Goal: Task Accomplishment & Management: Use online tool/utility

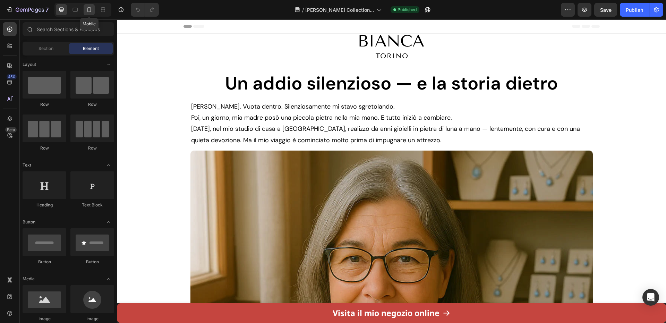
click at [87, 8] on icon at bounding box center [89, 9] width 7 height 7
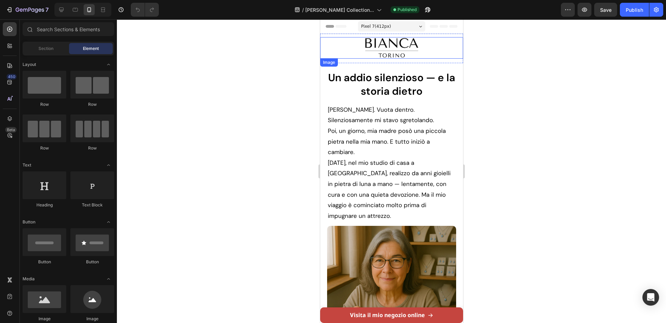
click at [372, 51] on img at bounding box center [391, 48] width 57 height 22
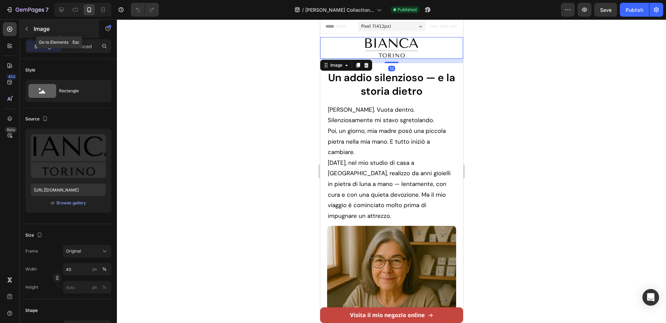
click at [80, 33] on div "Image" at bounding box center [59, 29] width 79 height 18
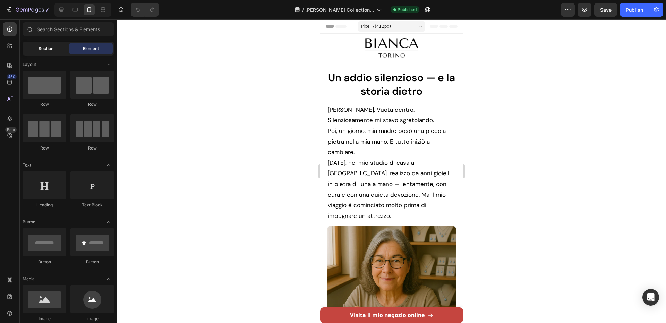
click at [45, 44] on div "Section" at bounding box center [46, 48] width 44 height 11
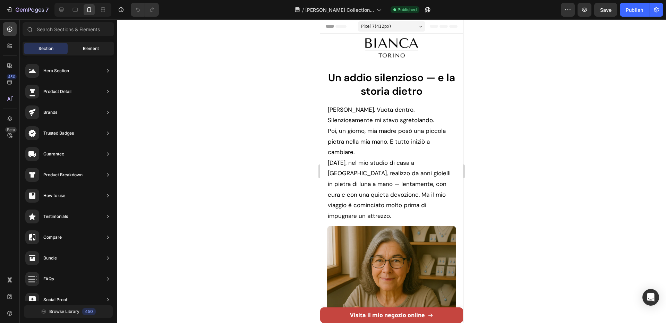
click at [84, 44] on div "Element" at bounding box center [91, 48] width 44 height 11
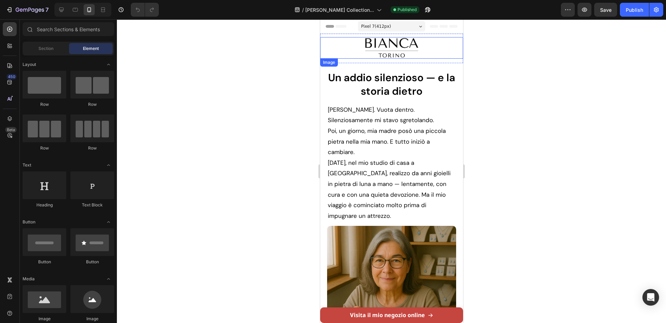
click at [363, 45] on img at bounding box center [391, 48] width 57 height 22
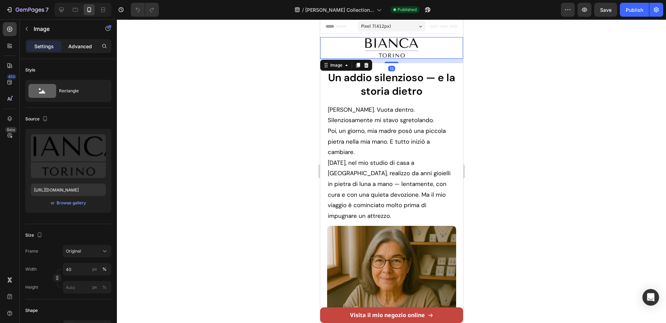
click at [83, 44] on p "Advanced" at bounding box center [80, 46] width 24 height 7
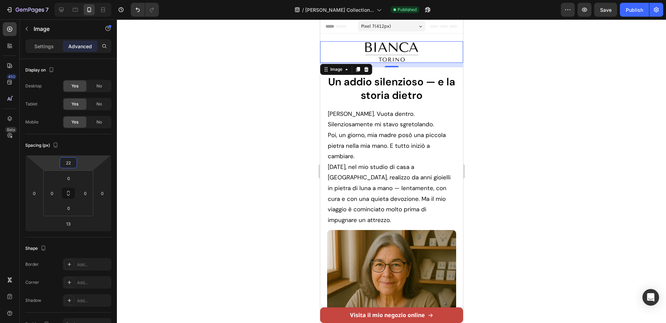
type input "24"
click at [87, 0] on html "7 Version history / [PERSON_NAME] Collection... Published Preview Save Publish …" at bounding box center [333, 0] width 666 height 0
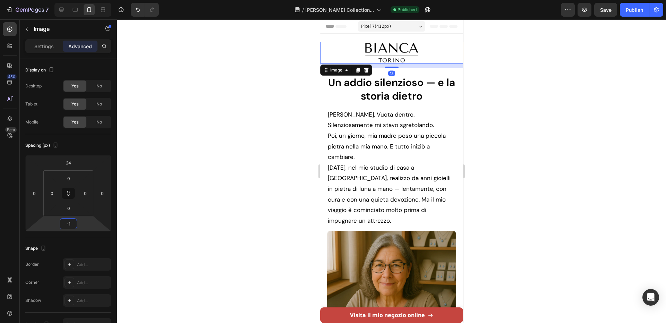
type input "-3"
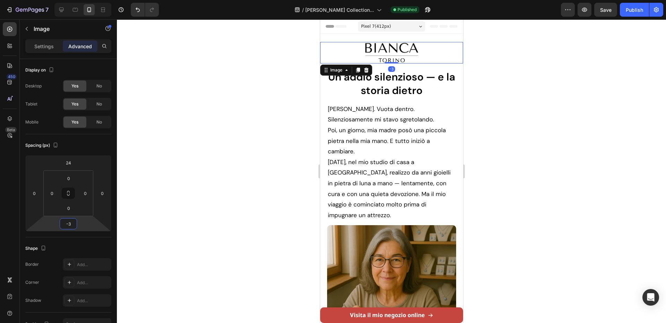
drag, startPoint x: 83, startPoint y: 222, endPoint x: 85, endPoint y: 226, distance: 5.1
click at [85, 0] on html "7 Version history / [PERSON_NAME] Collection... Published Preview Save Publish …" at bounding box center [333, 0] width 666 height 0
click at [501, 141] on div at bounding box center [391, 170] width 549 height 303
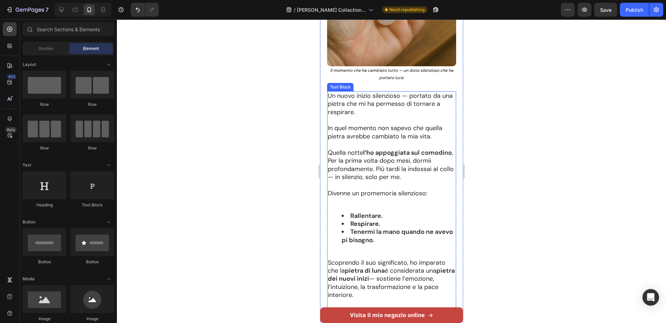
scroll to position [1110, 0]
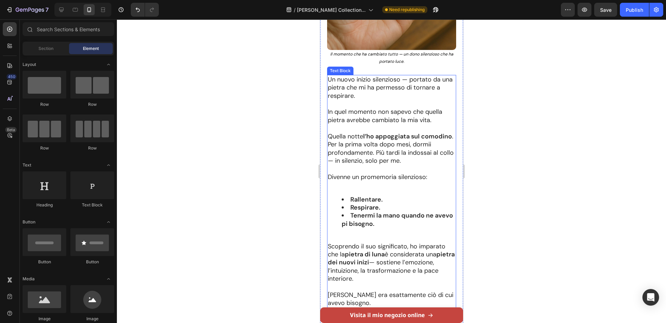
click at [368, 181] on p at bounding box center [391, 185] width 128 height 8
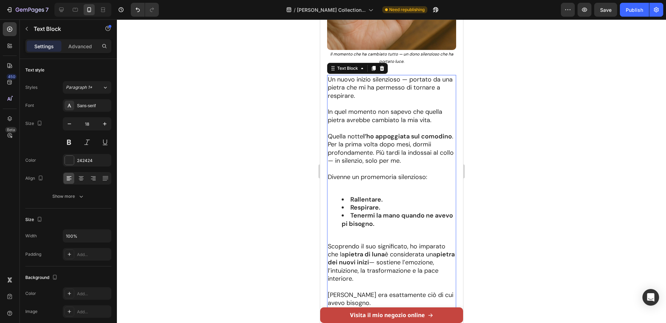
click at [368, 181] on p at bounding box center [391, 185] width 128 height 8
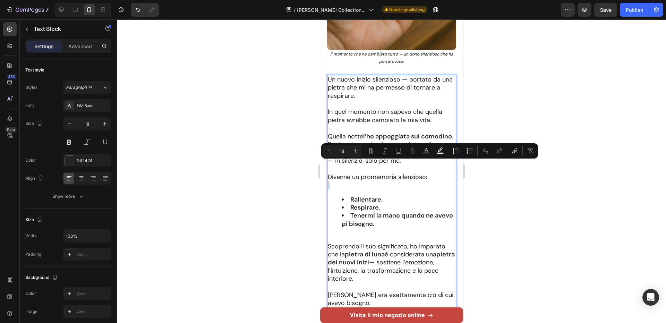
click at [364, 181] on p "Rich Text Editor. Editing area: main" at bounding box center [391, 185] width 128 height 8
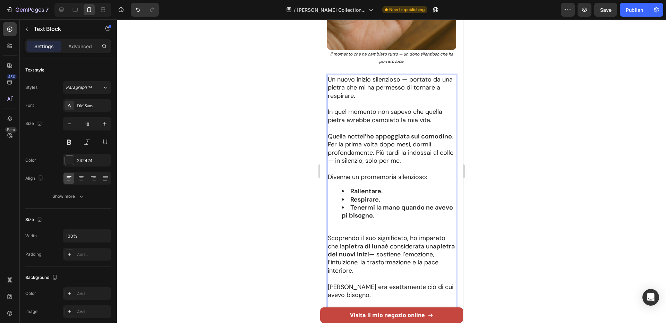
click at [368, 226] on p "Rich Text Editor. Editing area: main" at bounding box center [391, 230] width 128 height 8
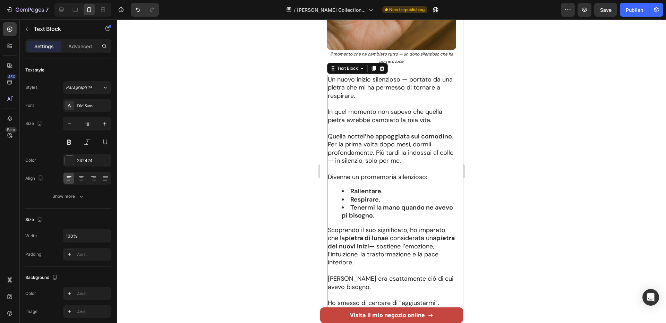
click at [502, 173] on div at bounding box center [391, 170] width 549 height 303
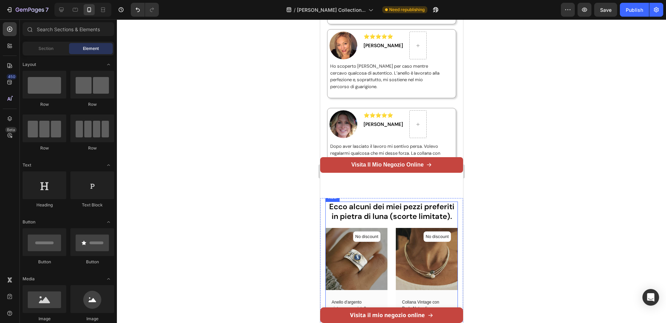
scroll to position [2497, 0]
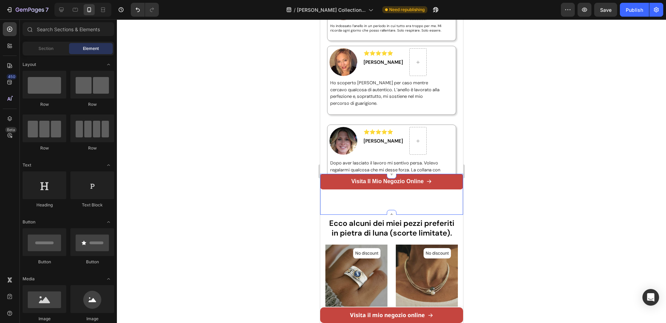
click at [382, 194] on div "Visita il mio negozio online Button" at bounding box center [391, 194] width 143 height 41
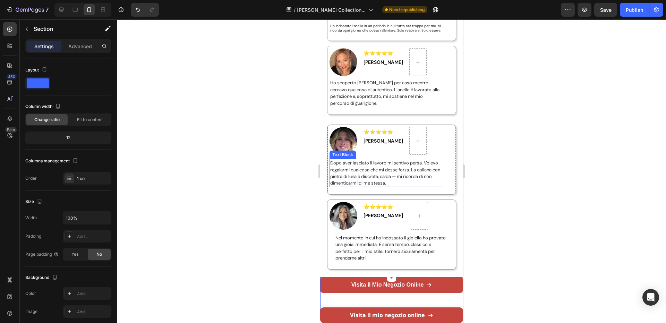
click at [382, 186] on span "Dopo aver lasciato il lavoro mi sentivo persa. Volevo regalarmi qualcosa che mi…" at bounding box center [385, 173] width 110 height 26
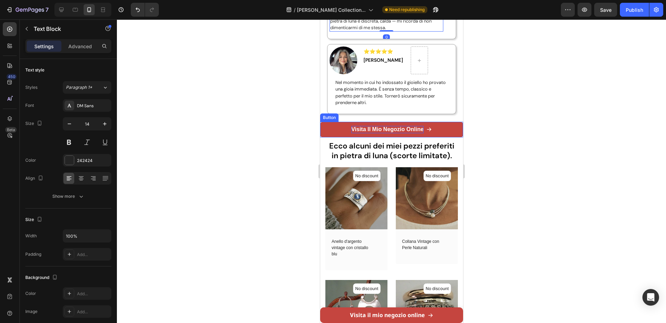
scroll to position [2636, 0]
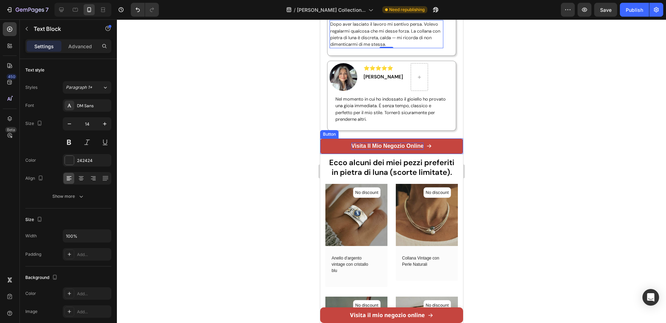
click at [393, 149] on strong "Visita il mio negozio online" at bounding box center [387, 146] width 72 height 6
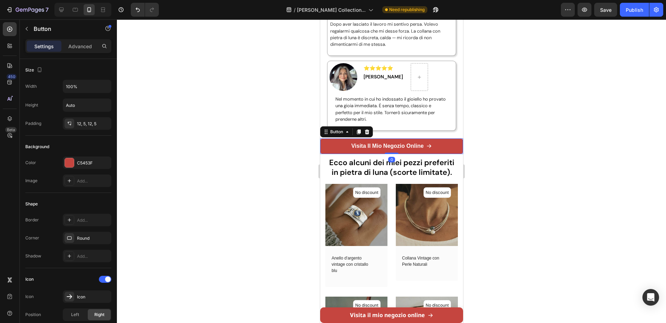
click at [80, 51] on div "Advanced" at bounding box center [80, 46] width 35 height 11
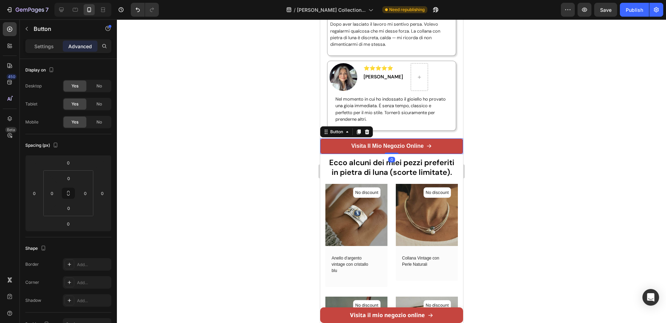
click at [82, 47] on p "Advanced" at bounding box center [80, 46] width 24 height 7
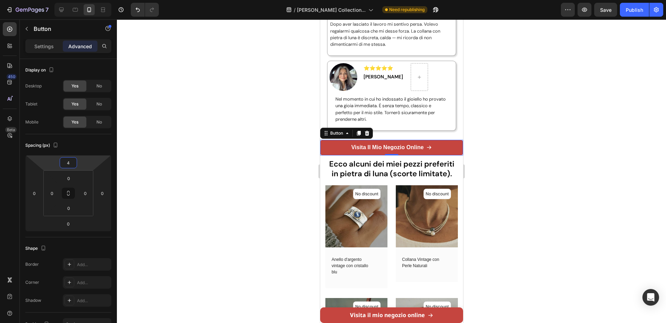
type input "6"
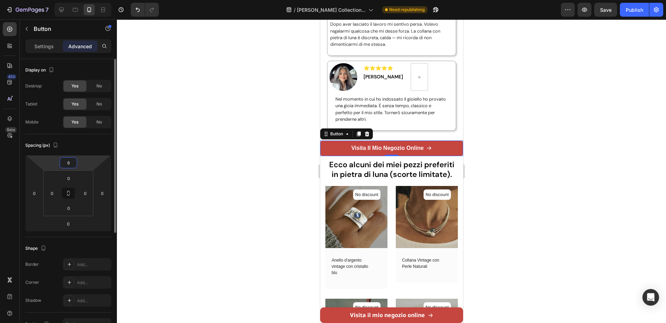
click at [88, 0] on html "7 Version history / [PERSON_NAME] Collection... Need republishing Preview Save …" at bounding box center [333, 0] width 666 height 0
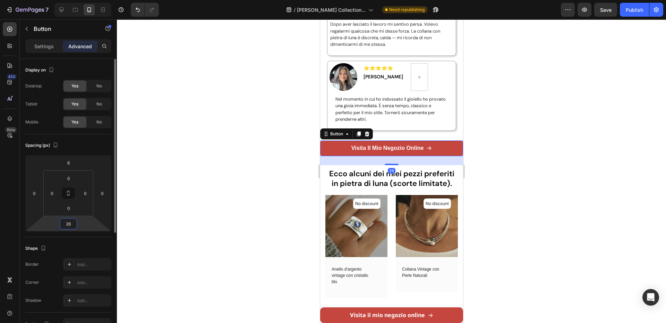
type input "28"
drag, startPoint x: 87, startPoint y: 222, endPoint x: 86, endPoint y: 218, distance: 3.8
click at [84, 0] on html "7 Version history / [PERSON_NAME] Collection... Need republishing Preview Save …" at bounding box center [333, 0] width 666 height 0
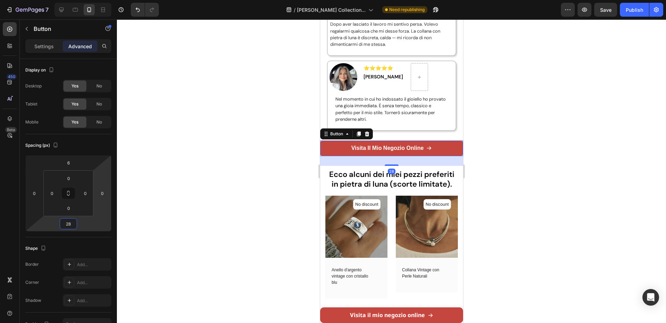
click at [155, 179] on div at bounding box center [391, 170] width 549 height 303
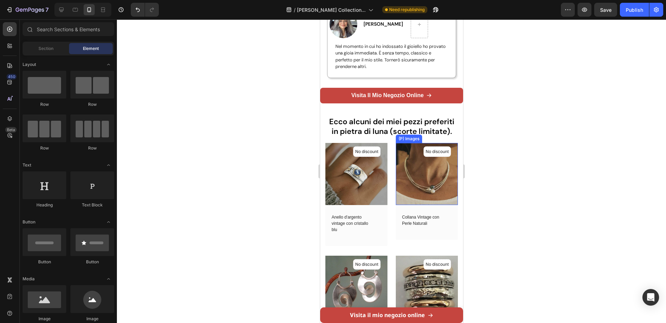
scroll to position [2705, 0]
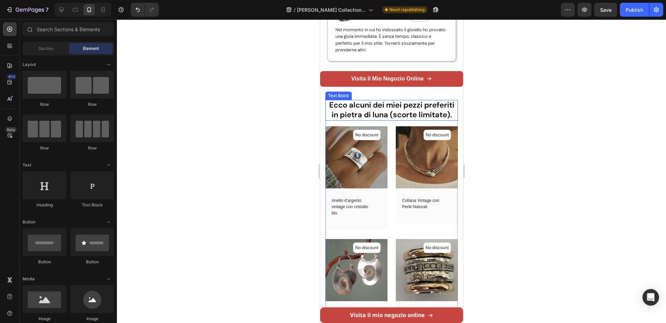
click at [384, 120] on strong "Ecco alcuni dei miei pezzi preferiti in pietra di luna (scorte limitate)." at bounding box center [391, 110] width 125 height 20
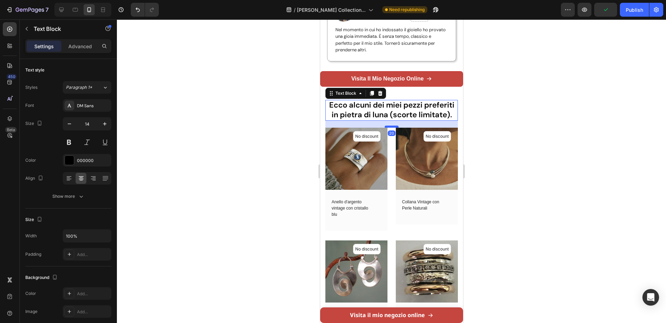
click at [388, 128] on div at bounding box center [391, 127] width 14 height 2
click at [482, 127] on div at bounding box center [391, 170] width 549 height 303
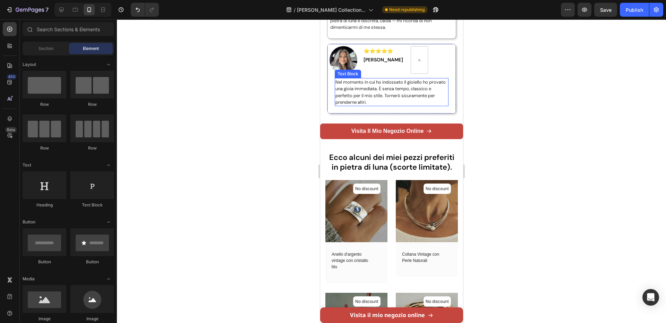
scroll to position [2636, 0]
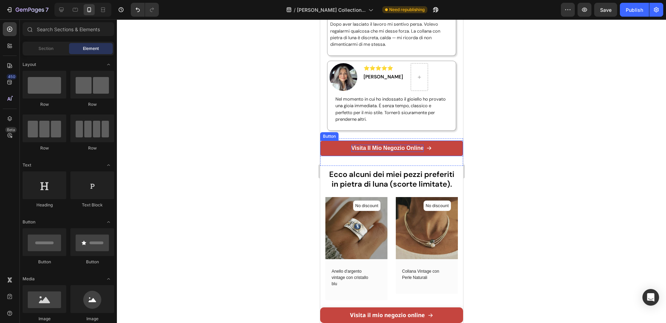
click at [374, 151] on strong "Visita il mio negozio online" at bounding box center [387, 148] width 72 height 6
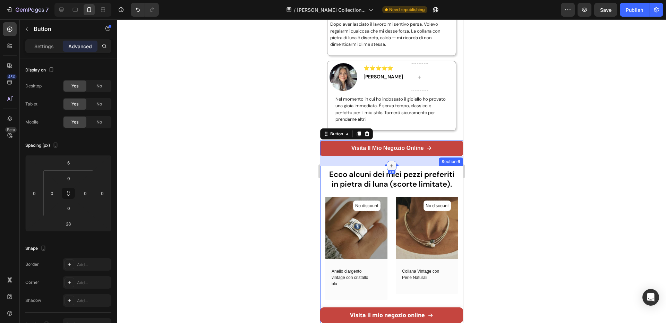
click at [391, 169] on icon at bounding box center [391, 166] width 6 height 6
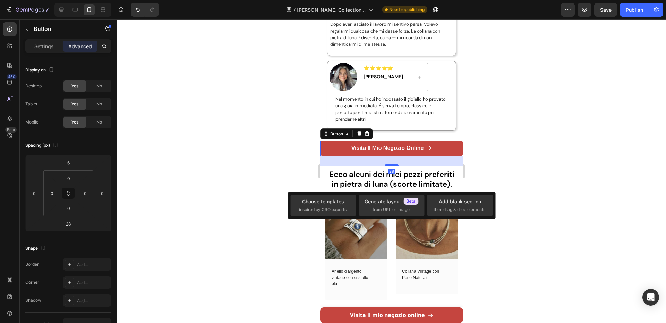
click at [400, 166] on div "28" at bounding box center [391, 161] width 143 height 10
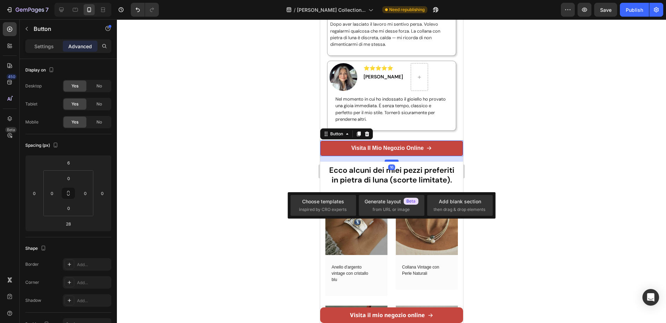
click at [392, 162] on div at bounding box center [391, 161] width 14 height 2
type input "16"
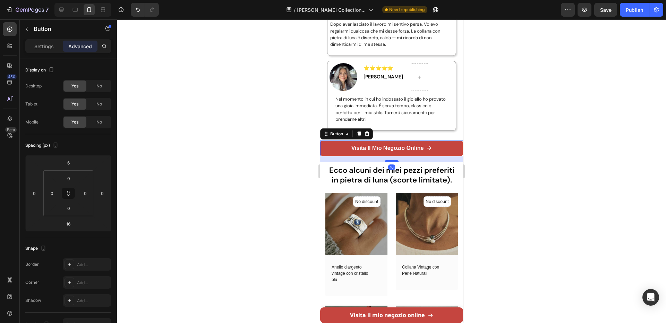
click at [504, 135] on div at bounding box center [391, 170] width 549 height 303
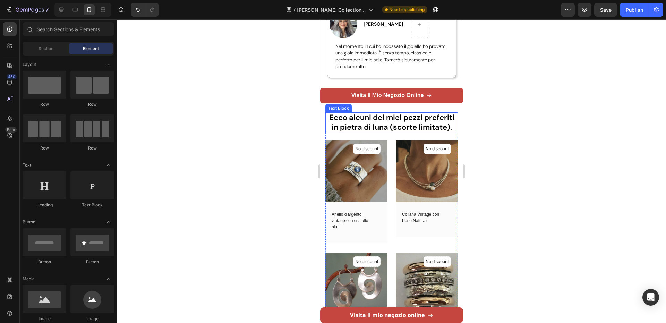
scroll to position [2705, 0]
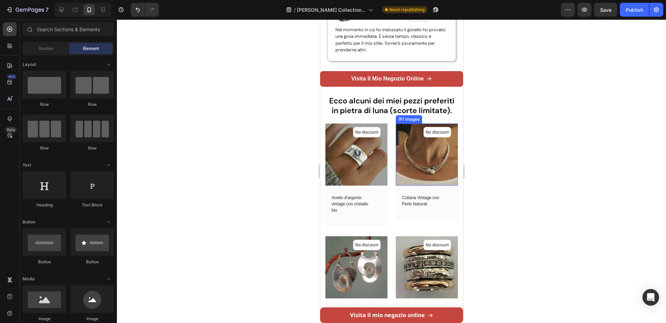
click at [409, 172] on img at bounding box center [426, 154] width 62 height 62
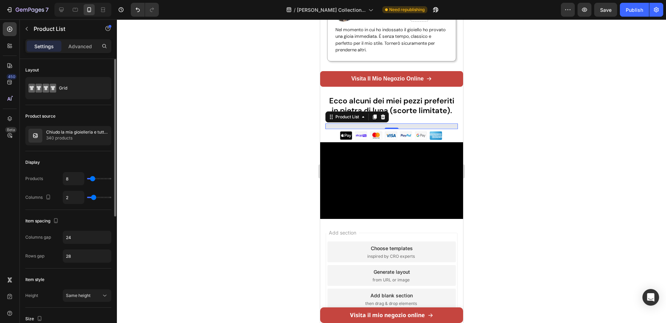
type input "12"
type input "13"
type input "14"
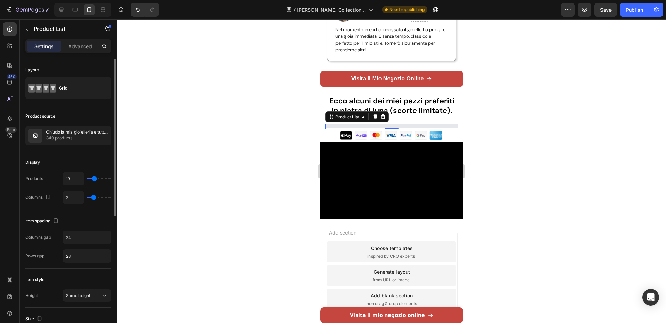
type input "14"
type input "15"
type input "16"
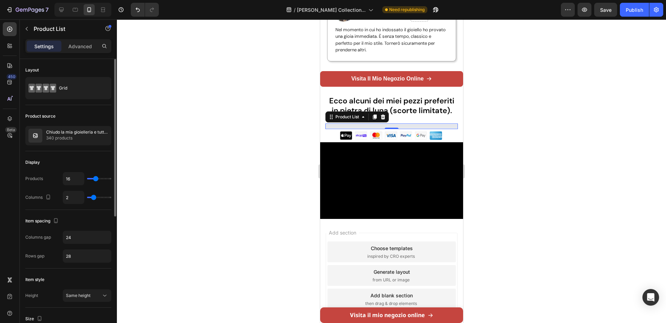
click at [95, 178] on input "range" at bounding box center [99, 178] width 24 height 1
click at [160, 161] on div at bounding box center [391, 170] width 549 height 303
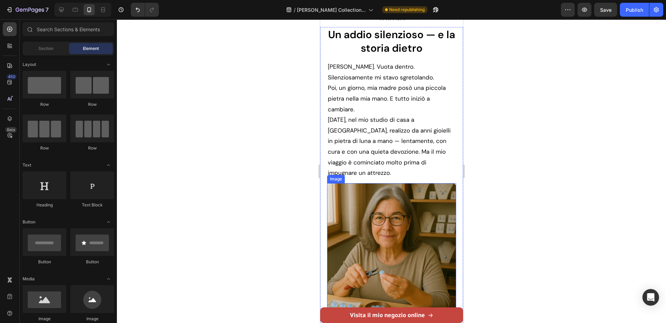
scroll to position [0, 0]
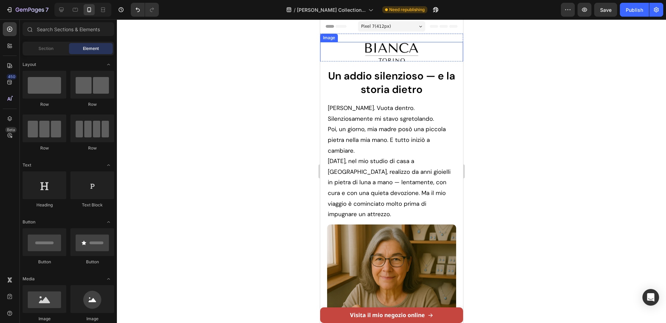
click at [400, 58] on img at bounding box center [391, 53] width 57 height 22
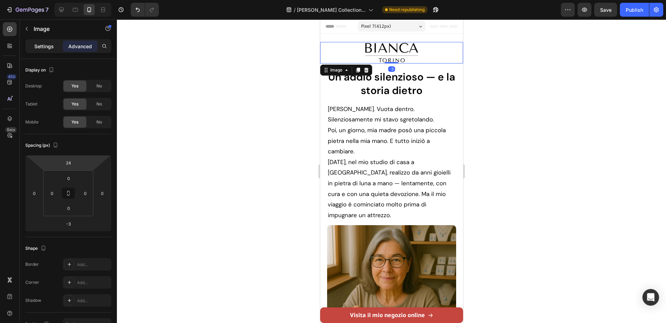
click at [50, 46] on p "Settings" at bounding box center [43, 46] width 19 height 7
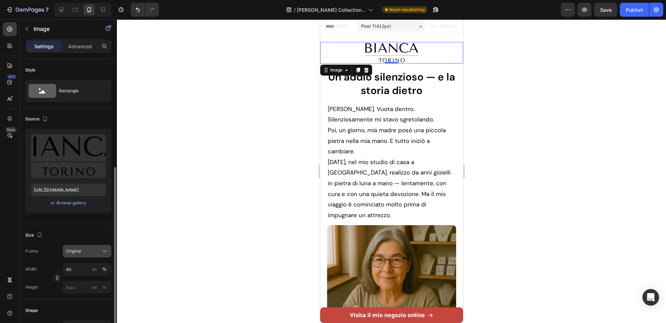
scroll to position [69, 0]
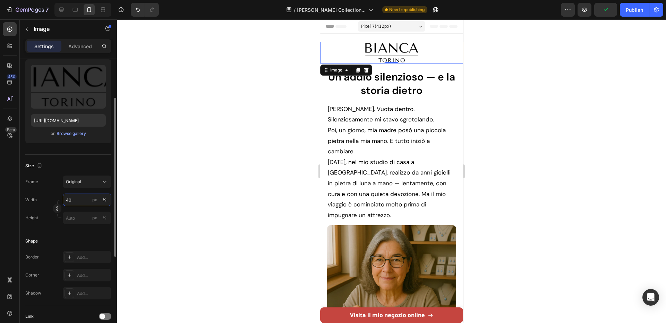
click at [74, 205] on input "40" at bounding box center [87, 200] width 49 height 12
click at [74, 201] on input "40" at bounding box center [87, 200] width 49 height 12
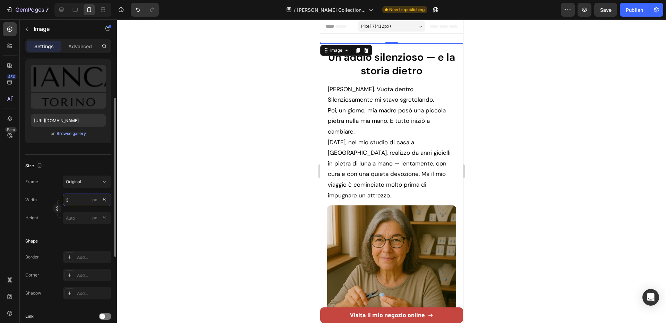
type input "36"
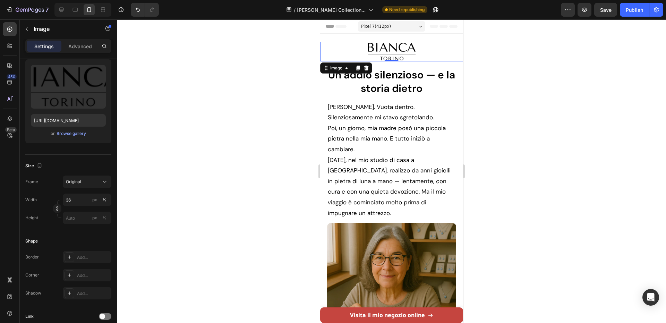
click at [135, 178] on div at bounding box center [391, 170] width 549 height 303
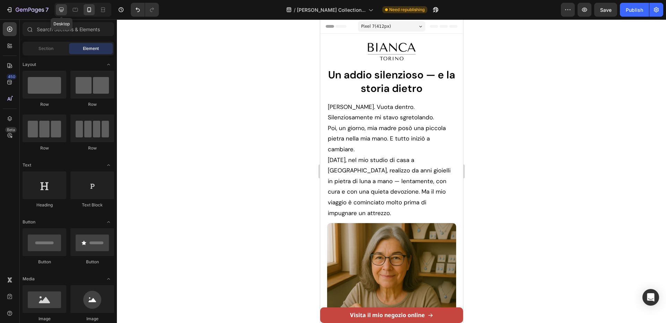
click at [62, 10] on icon at bounding box center [61, 10] width 5 height 5
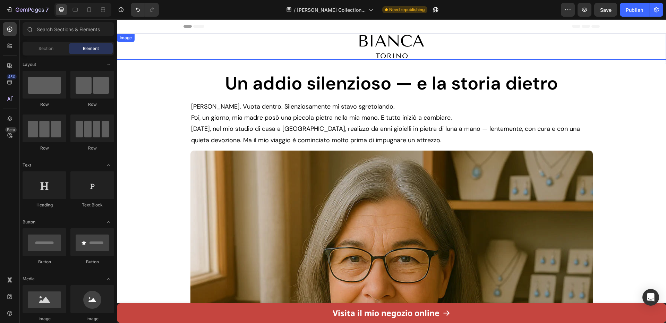
click at [400, 49] on img at bounding box center [391, 47] width 69 height 26
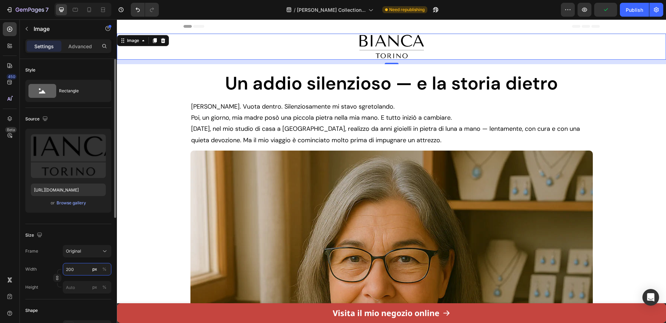
click at [72, 269] on input "200" at bounding box center [87, 269] width 49 height 12
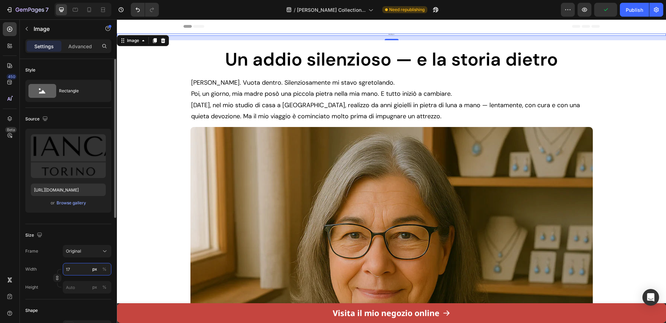
type input "170"
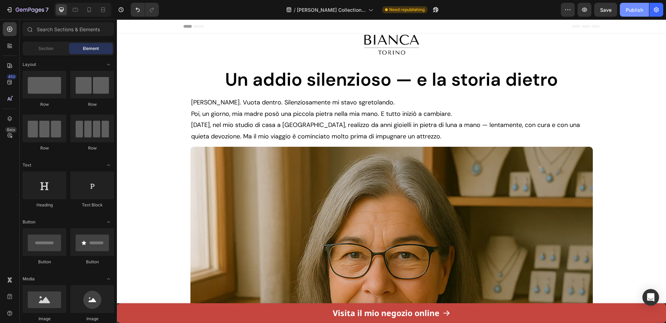
click at [625, 15] on button "Publish" at bounding box center [634, 10] width 29 height 14
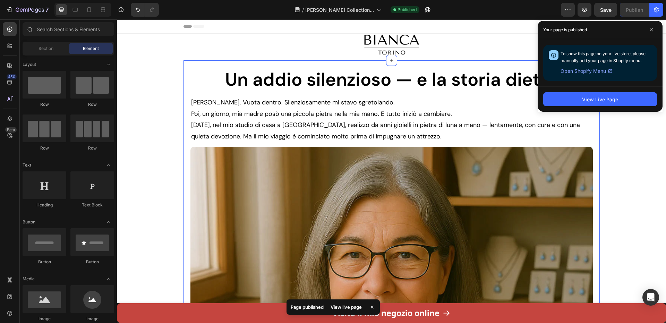
click at [385, 41] on img at bounding box center [391, 45] width 59 height 22
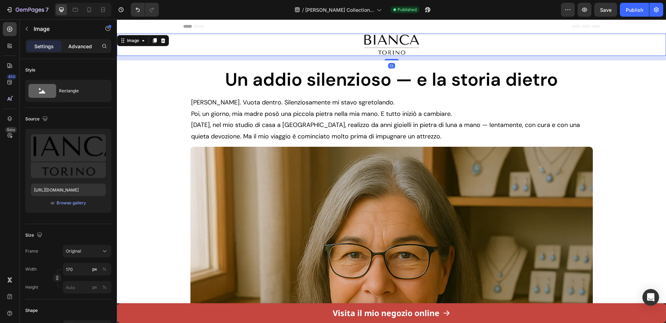
click at [77, 45] on p "Advanced" at bounding box center [80, 46] width 24 height 7
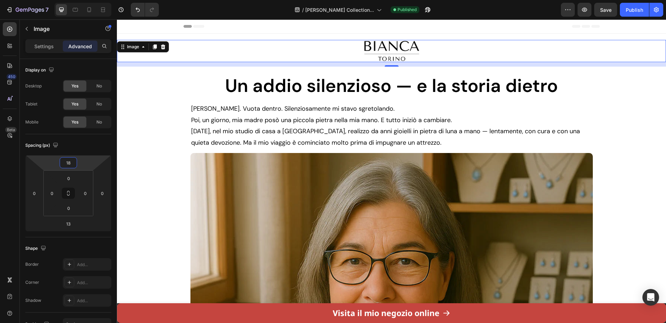
type input "20"
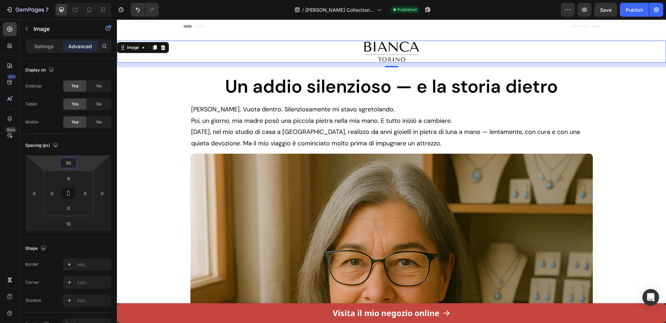
drag, startPoint x: 82, startPoint y: 160, endPoint x: 81, endPoint y: 157, distance: 3.5
click at [81, 0] on html "7 Version history / [PERSON_NAME] Collection... Published Preview Save Publish …" at bounding box center [333, 0] width 666 height 0
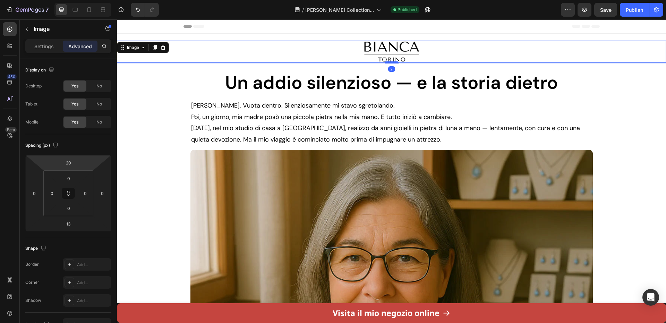
drag, startPoint x: 384, startPoint y: 67, endPoint x: 385, endPoint y: 63, distance: 4.1
click at [385, 63] on div at bounding box center [392, 62] width 14 height 2
type input "2"
click at [645, 4] on button "Publish" at bounding box center [634, 10] width 29 height 14
click at [7, 10] on icon "button" at bounding box center [8, 10] width 3 height 2
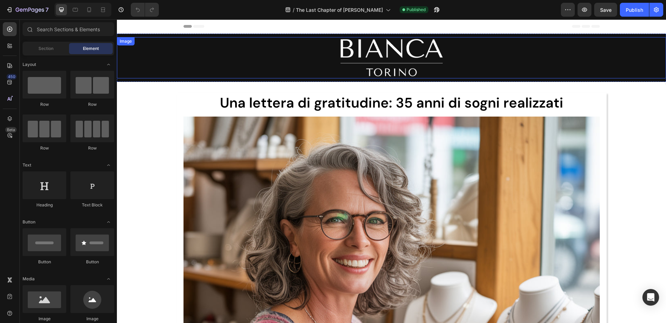
click at [359, 46] on img at bounding box center [391, 57] width 110 height 41
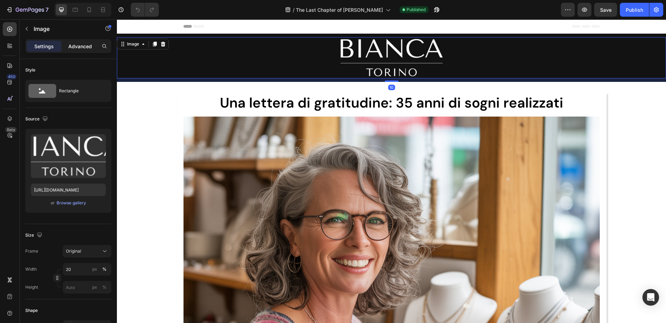
click at [85, 49] on p "Advanced" at bounding box center [80, 46] width 24 height 7
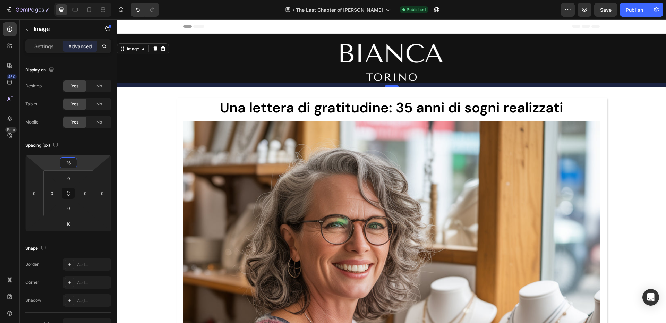
type input "28"
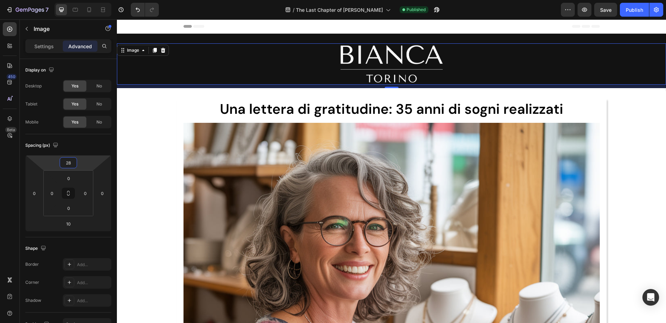
drag, startPoint x: 85, startPoint y: 164, endPoint x: 83, endPoint y: 161, distance: 3.6
click at [83, 0] on html "7 Version history / The Last Chapter of Bianca Torino Published Preview Save Pu…" at bounding box center [333, 0] width 666 height 0
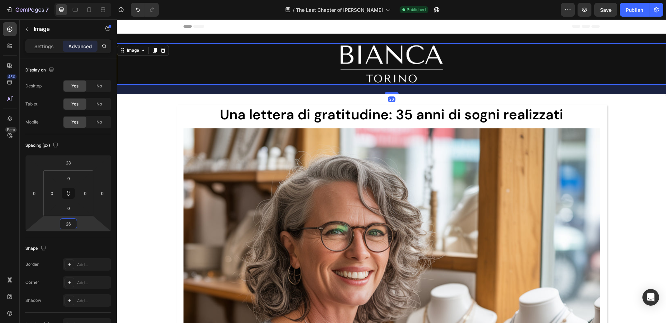
click at [83, 0] on html "7 Version history / The Last Chapter of Bianca Torino Published Preview Save Pu…" at bounding box center [333, 0] width 666 height 0
click at [67, 223] on input "26" at bounding box center [68, 224] width 14 height 10
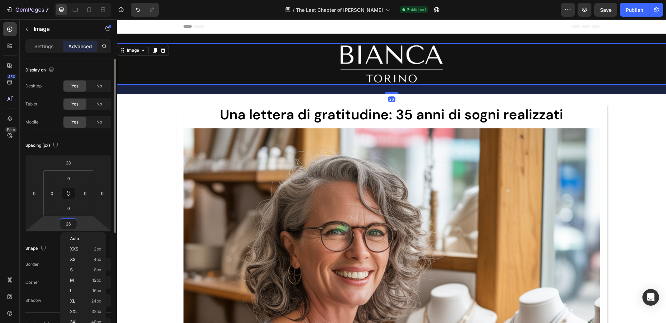
click at [67, 223] on input "26" at bounding box center [68, 224] width 14 height 10
click at [68, 223] on input "26" at bounding box center [68, 224] width 14 height 10
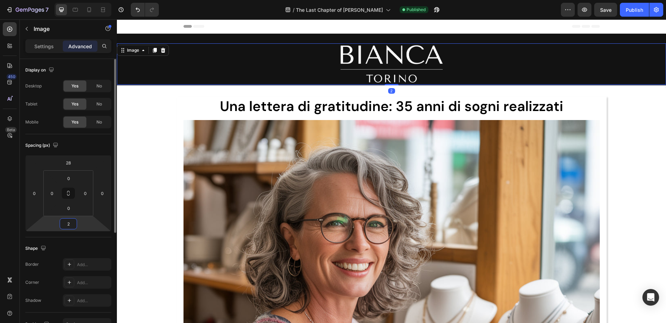
type input "28"
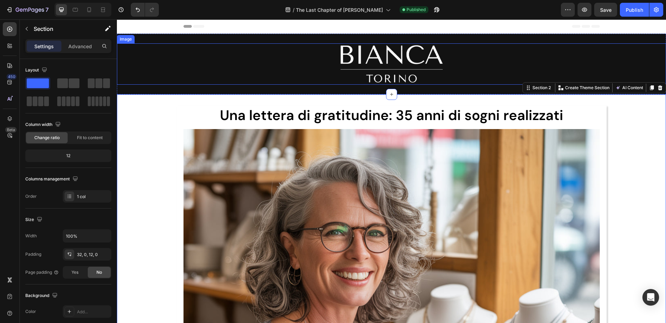
click at [352, 52] on img at bounding box center [391, 63] width 110 height 41
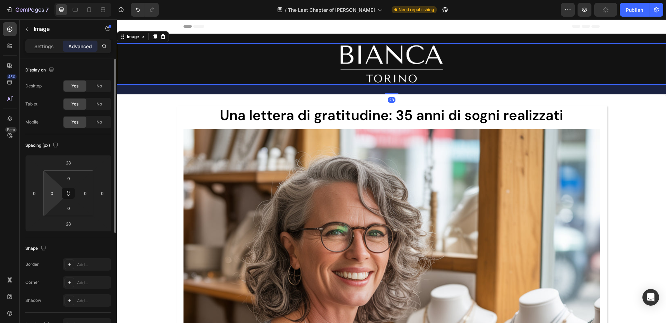
scroll to position [69, 0]
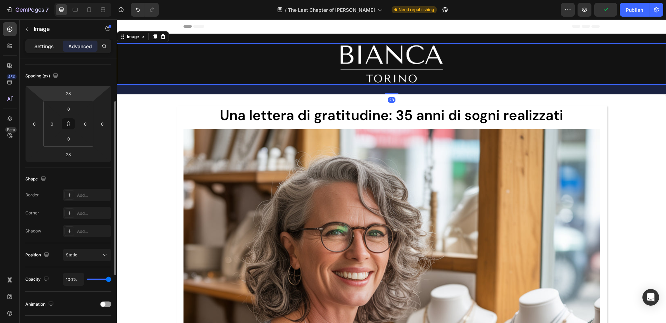
click at [46, 45] on p "Settings" at bounding box center [43, 46] width 19 height 7
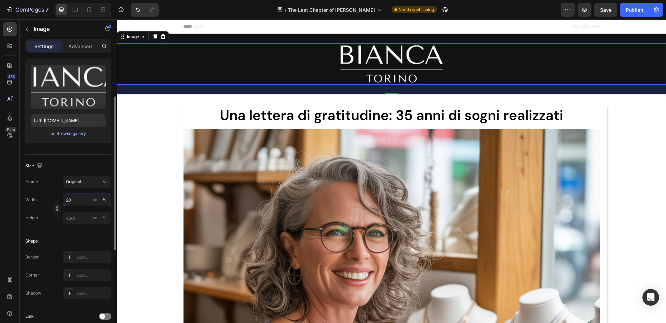
click at [71, 202] on input "20" at bounding box center [87, 200] width 49 height 12
click at [83, 169] on div "Size" at bounding box center [68, 165] width 86 height 11
click at [78, 199] on input "20" at bounding box center [87, 200] width 49 height 12
click at [81, 200] on input "20" at bounding box center [87, 200] width 49 height 12
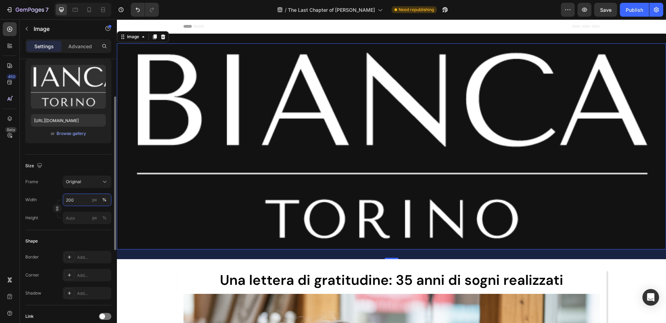
click at [78, 200] on input "200" at bounding box center [87, 200] width 49 height 12
type input "2"
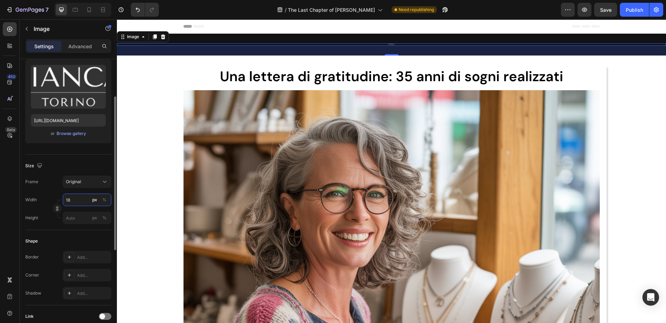
click at [76, 200] on input "18" at bounding box center [87, 200] width 49 height 12
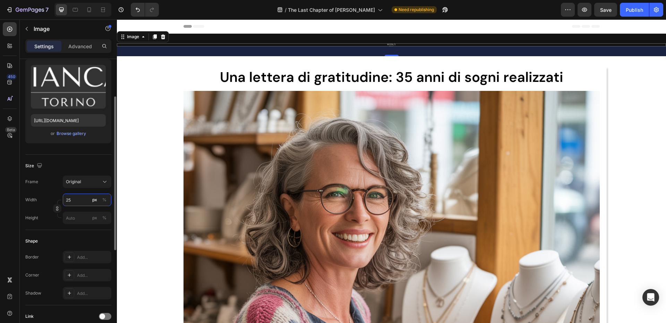
click at [76, 200] on input "25" at bounding box center [87, 200] width 49 height 12
type input "35"
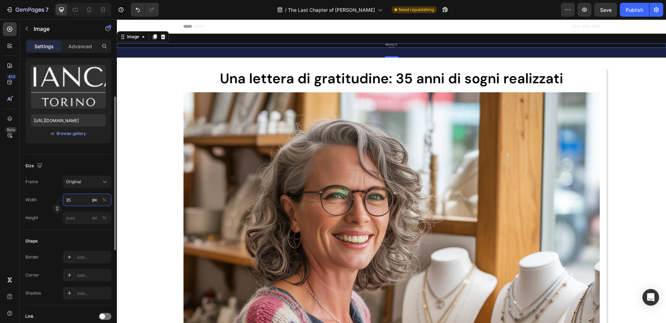
click at [76, 200] on input "35" at bounding box center [87, 200] width 49 height 12
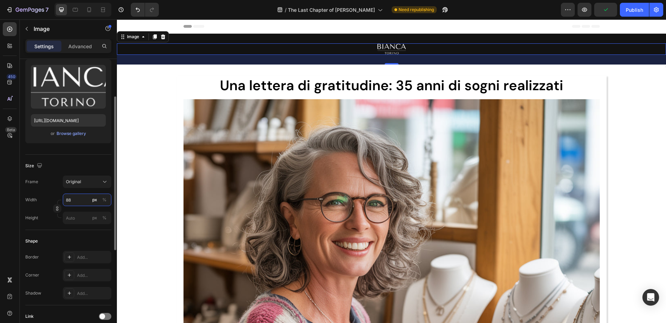
type input "8"
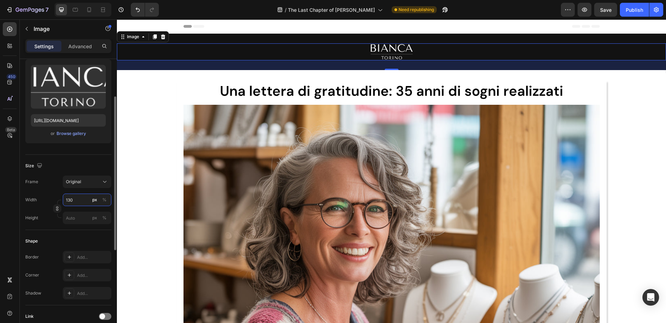
click at [76, 200] on input "130" at bounding box center [87, 200] width 49 height 12
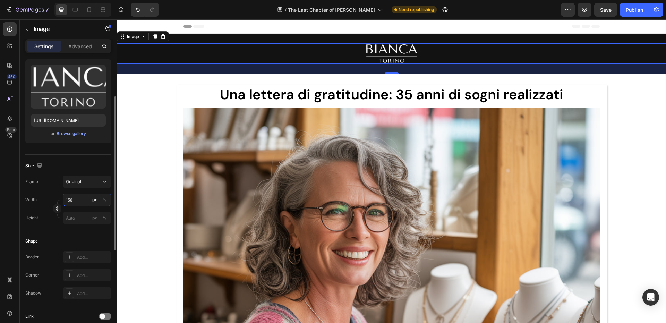
click at [76, 200] on input "158" at bounding box center [87, 200] width 49 height 12
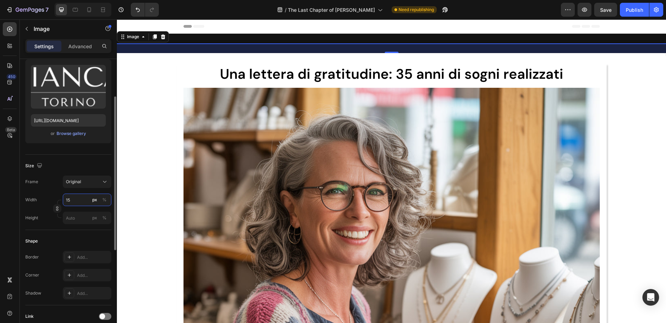
type input "150"
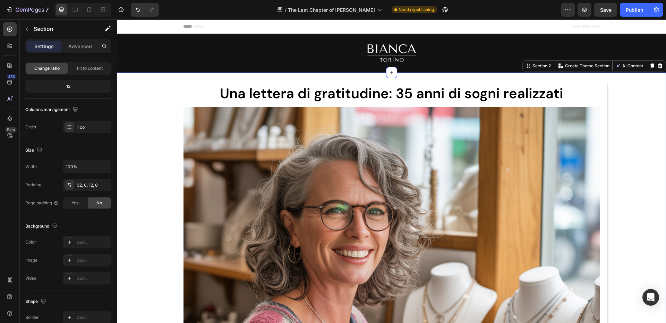
scroll to position [0, 0]
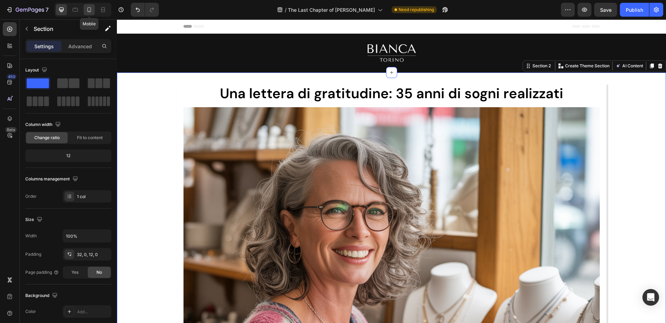
click at [86, 9] on icon at bounding box center [89, 9] width 7 height 7
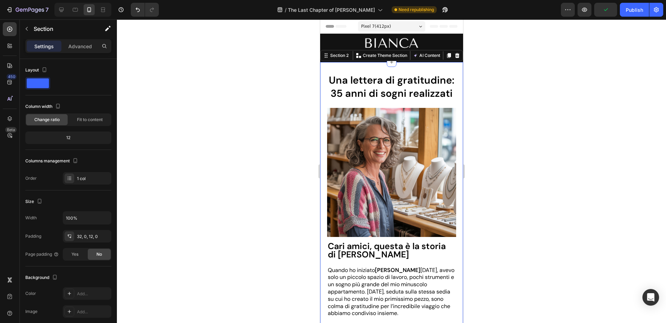
click at [403, 46] on img at bounding box center [391, 48] width 57 height 22
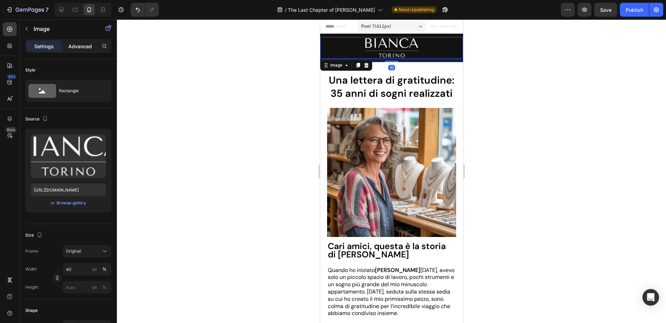
click at [83, 45] on p "Advanced" at bounding box center [80, 46] width 24 height 7
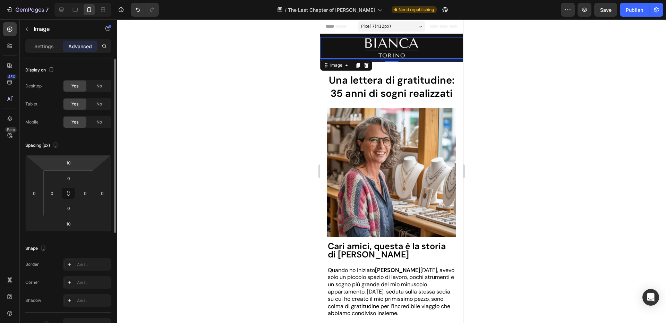
click at [78, 0] on html "7 Version history / The Last Chapter of Bianca Torino Need republishing Preview…" at bounding box center [333, 0] width 666 height 0
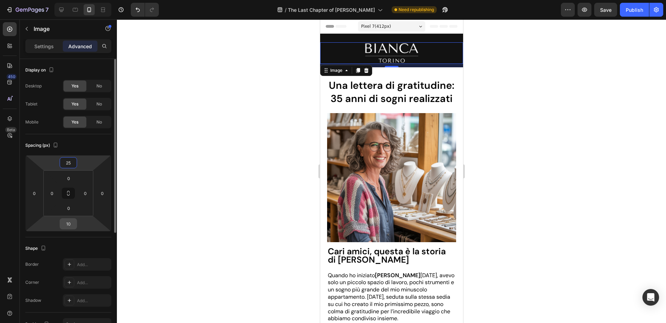
type input "25"
click at [75, 224] on input "10" at bounding box center [68, 224] width 14 height 10
type input "25"
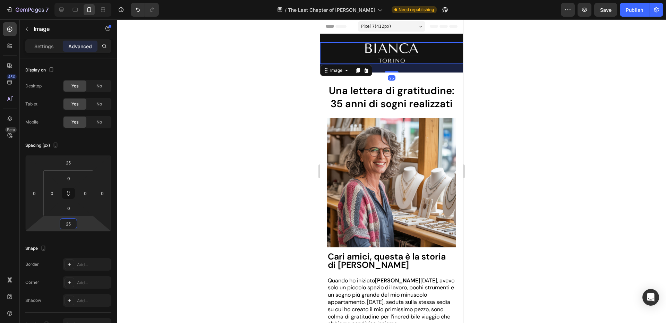
click at [143, 177] on div at bounding box center [391, 170] width 549 height 303
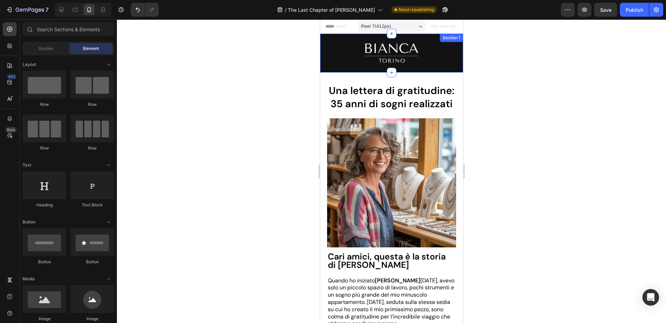
click at [380, 58] on img at bounding box center [391, 53] width 57 height 22
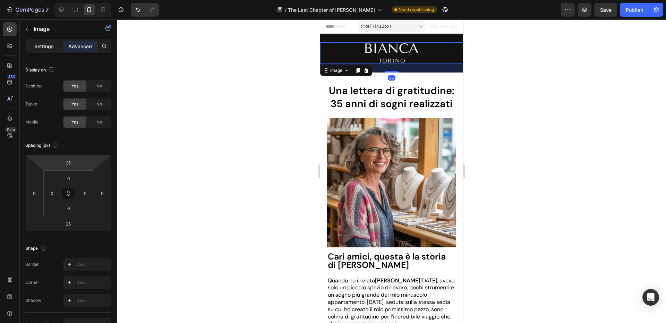
click at [50, 45] on p "Settings" at bounding box center [43, 46] width 19 height 7
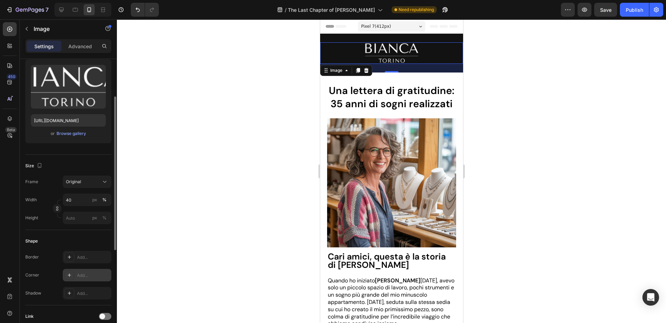
scroll to position [139, 0]
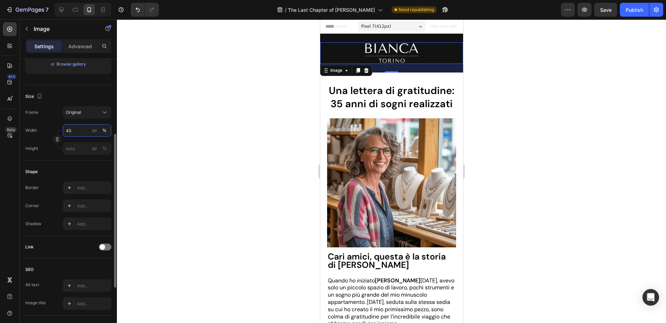
click at [81, 130] on input "40" at bounding box center [87, 130] width 49 height 12
type input "35"
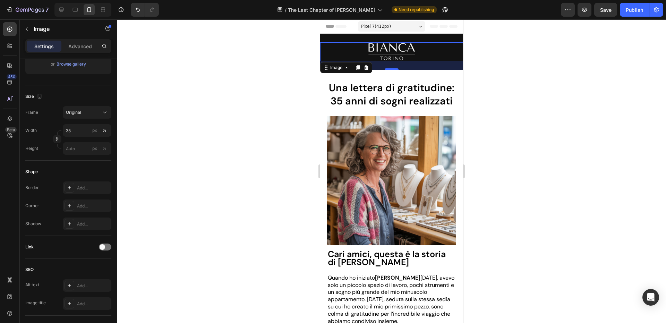
click at [128, 120] on div at bounding box center [391, 170] width 549 height 303
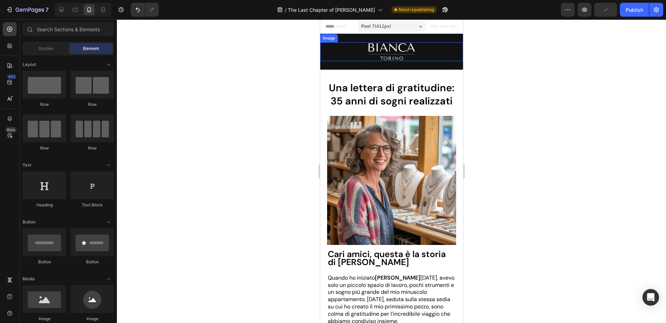
click at [386, 49] on img at bounding box center [391, 51] width 50 height 19
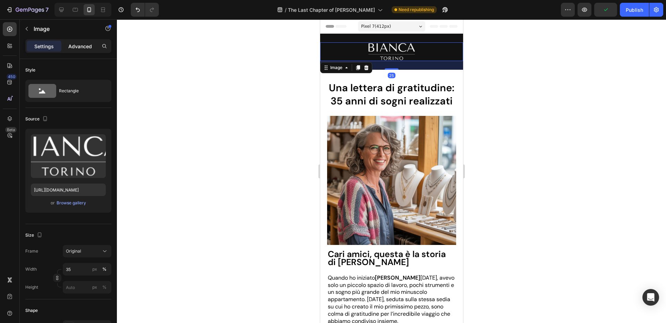
click at [73, 46] on p "Advanced" at bounding box center [80, 46] width 24 height 7
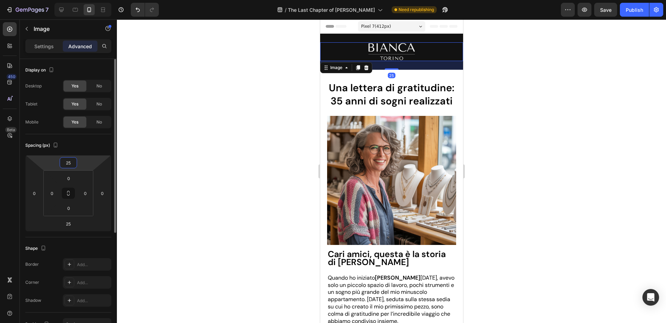
click at [72, 164] on input "25" at bounding box center [68, 162] width 14 height 10
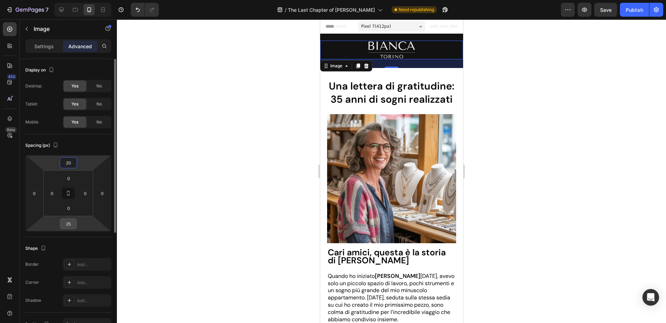
type input "20"
click at [71, 228] on input "25" at bounding box center [68, 224] width 14 height 10
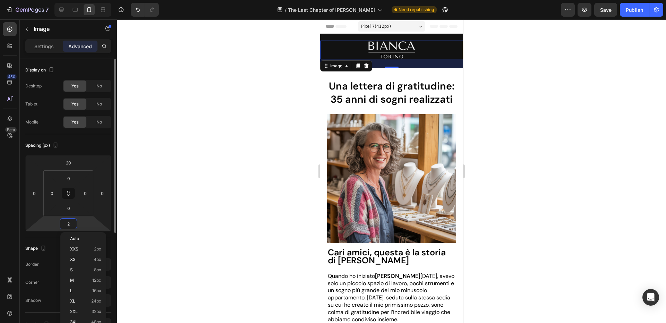
type input "20"
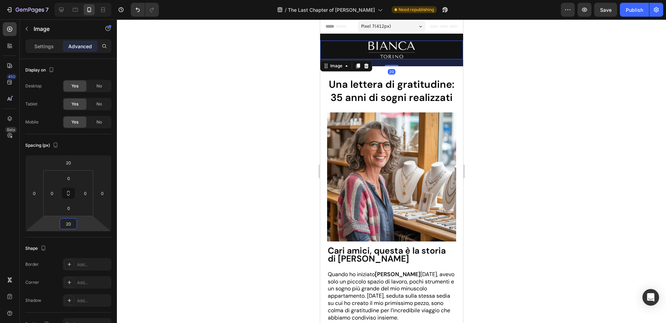
click at [151, 181] on div at bounding box center [391, 170] width 549 height 303
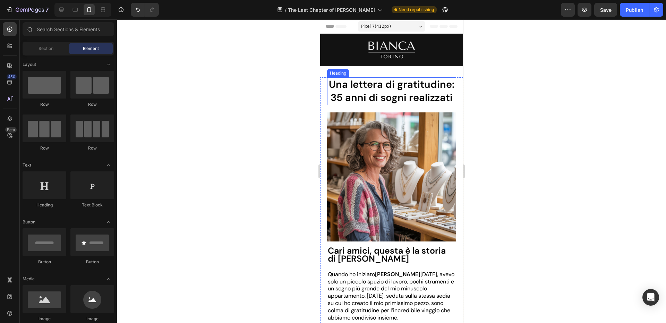
click at [423, 85] on h1 "Una lettera di gratitudine: 35 anni di sogni realizzati" at bounding box center [391, 90] width 129 height 27
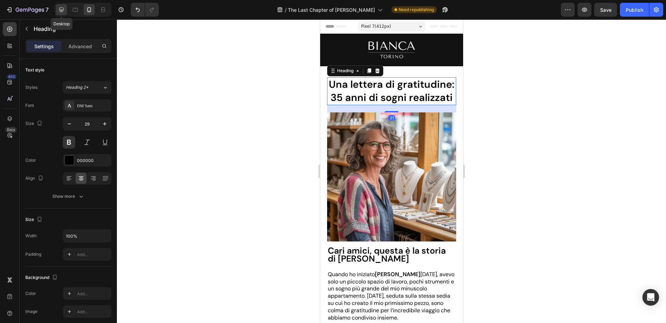
click at [61, 10] on icon at bounding box center [61, 10] width 5 height 5
type input "40"
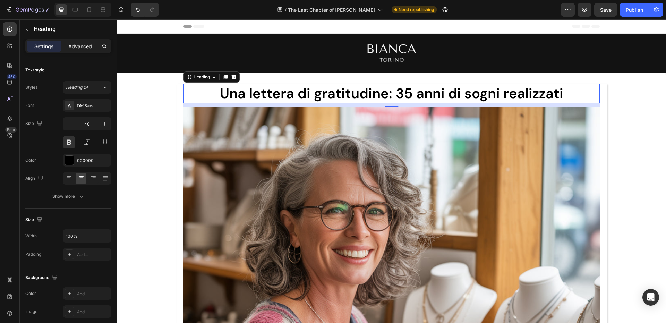
click at [90, 46] on p "Advanced" at bounding box center [80, 46] width 24 height 7
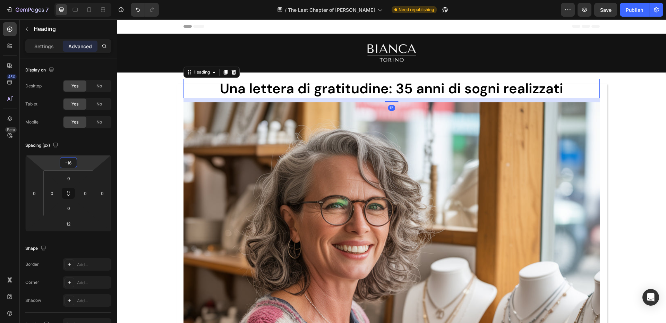
type input "-18"
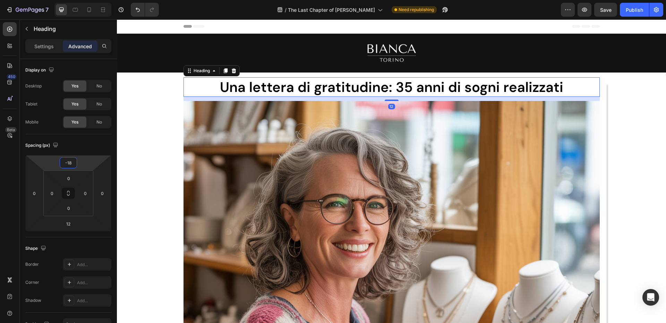
drag, startPoint x: 83, startPoint y: 164, endPoint x: 84, endPoint y: 167, distance: 3.6
click at [84, 0] on html "7 Version history / The Last Chapter of Bianca Torino Need republishing Preview…" at bounding box center [333, 0] width 666 height 0
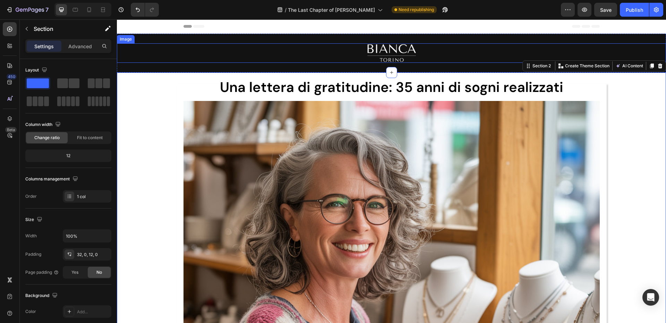
click at [409, 52] on img at bounding box center [392, 52] width 52 height 19
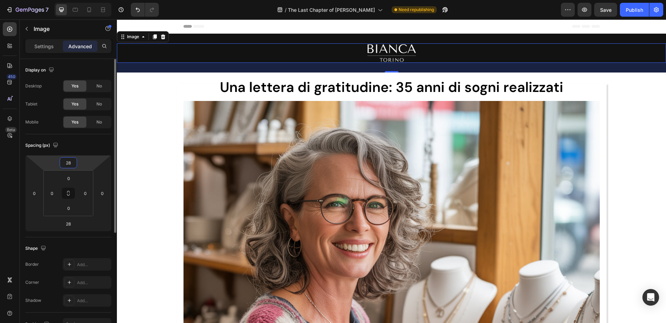
click at [67, 166] on input "28" at bounding box center [68, 162] width 14 height 10
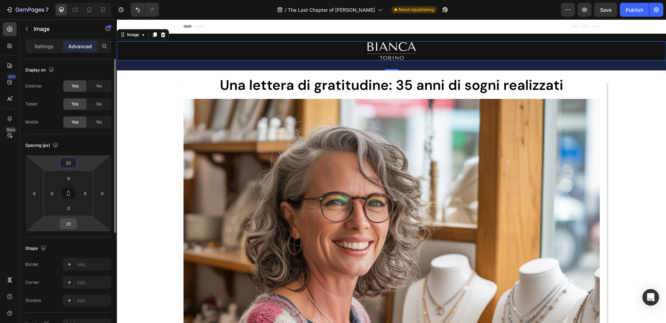
type input "22"
click at [70, 223] on input "28" at bounding box center [68, 224] width 14 height 10
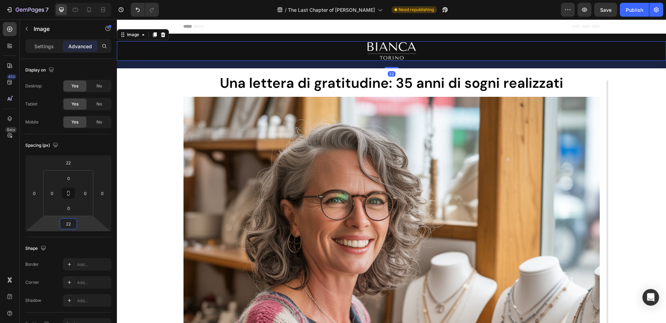
type input "22"
click at [16, 193] on div "450 Beta" at bounding box center [10, 147] width 14 height 251
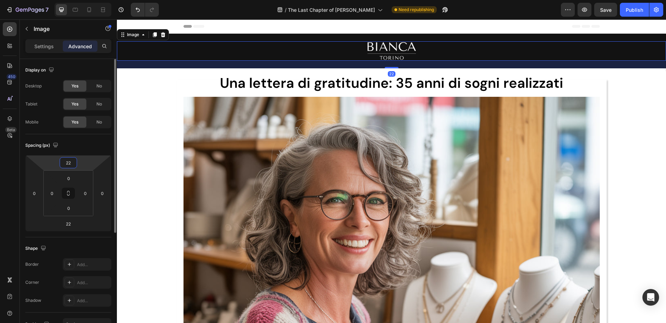
click at [71, 163] on input "22" at bounding box center [68, 162] width 14 height 10
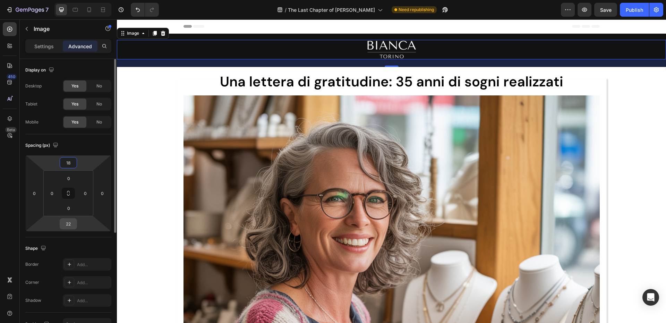
type input "18"
click at [74, 225] on input "22" at bounding box center [68, 224] width 14 height 10
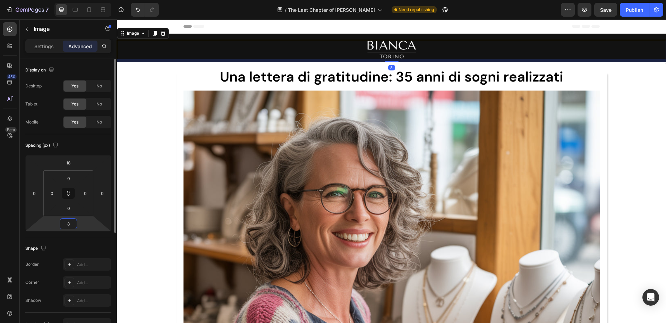
click at [71, 223] on input "8" at bounding box center [68, 224] width 14 height 10
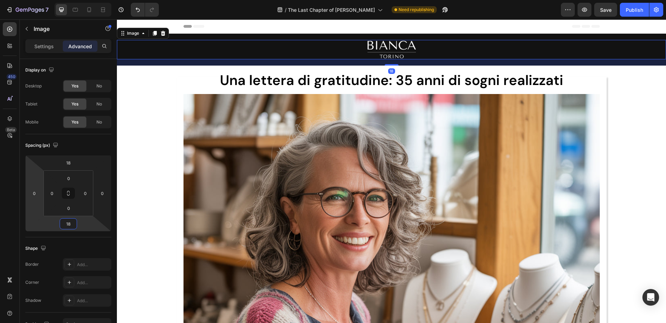
type input "18"
click at [19, 221] on div "450 Beta" at bounding box center [10, 170] width 20 height 303
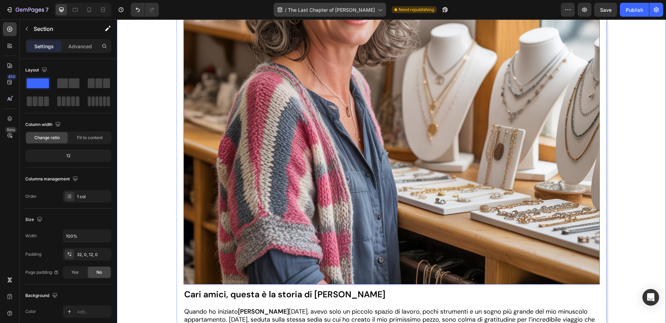
scroll to position [139, 0]
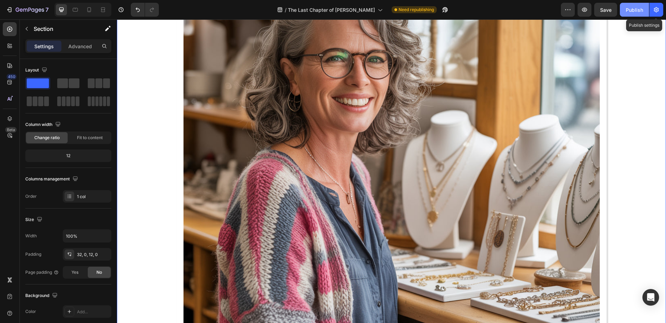
click at [642, 11] on div "Publish" at bounding box center [634, 9] width 17 height 7
drag, startPoint x: 90, startPoint y: 12, endPoint x: 193, endPoint y: 52, distance: 110.9
click at [90, 12] on icon at bounding box center [89, 9] width 4 height 5
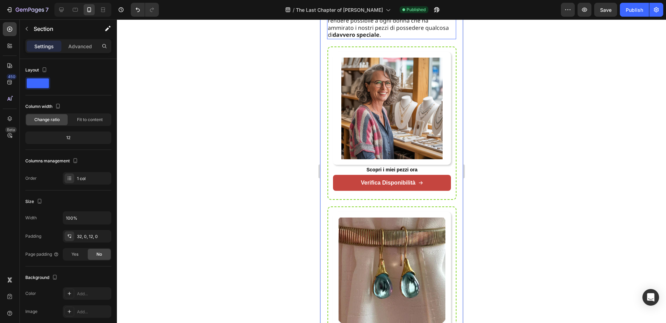
scroll to position [2313, 0]
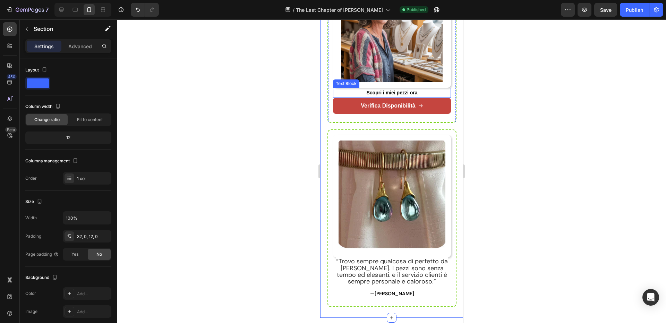
click at [387, 95] on strong "Scopri i miei pezzi ora" at bounding box center [391, 93] width 51 height 6
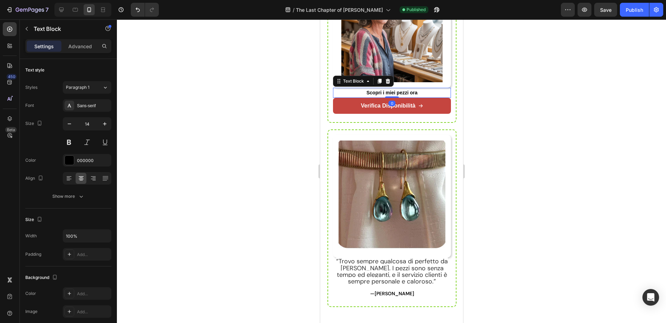
click at [84, 52] on div "Settings Advanced" at bounding box center [68, 46] width 86 height 14
click at [86, 48] on p "Advanced" at bounding box center [80, 46] width 24 height 7
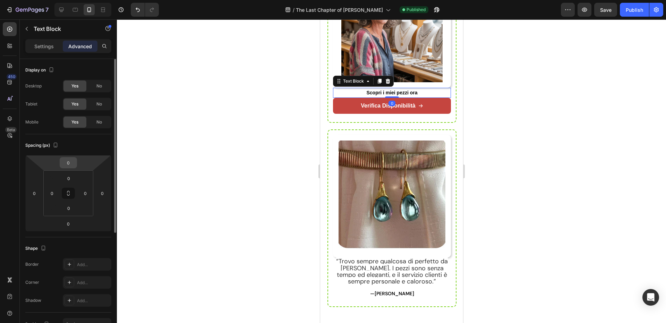
click at [76, 163] on div "0" at bounding box center [68, 162] width 17 height 11
click at [69, 165] on input "0" at bounding box center [68, 162] width 14 height 10
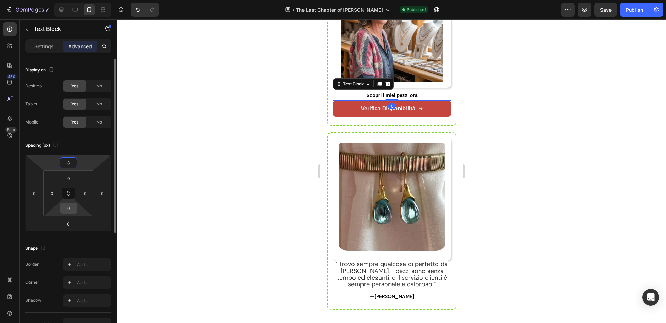
type input "8"
click at [66, 212] on input "0" at bounding box center [69, 208] width 14 height 10
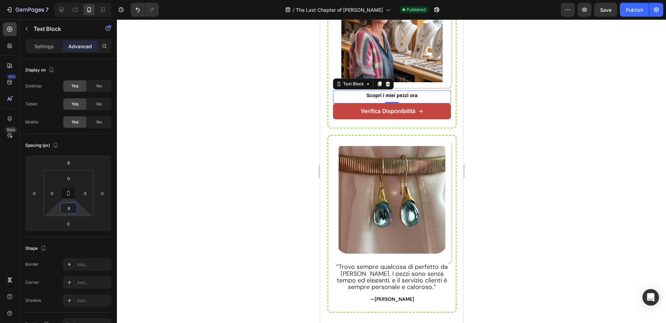
type input "8"
click at [18, 218] on div "450 Beta" at bounding box center [10, 170] width 20 height 303
click at [348, 128] on div "Image Row Scopri i miei pezzi ora Text Block 0 Verifica disponibilità Button Row" at bounding box center [391, 48] width 129 height 159
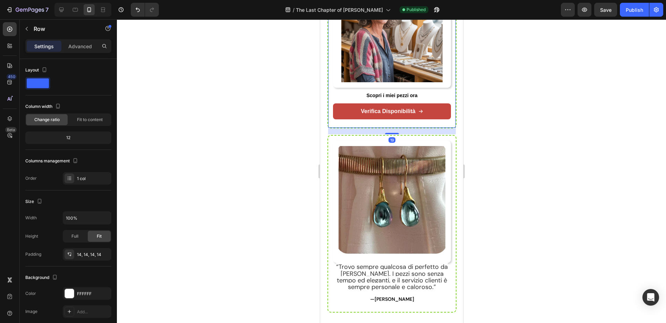
click at [480, 131] on div at bounding box center [391, 170] width 549 height 303
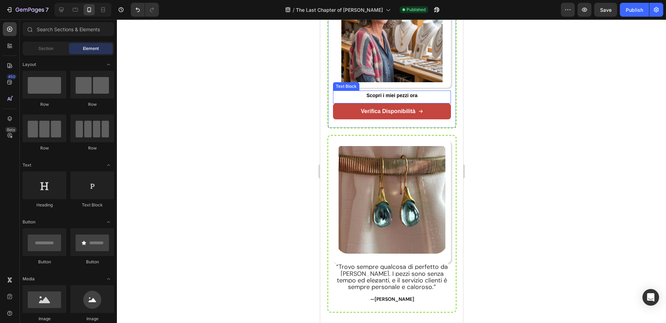
click at [395, 98] on strong "Scopri i miei pezzi ora" at bounding box center [391, 96] width 51 height 6
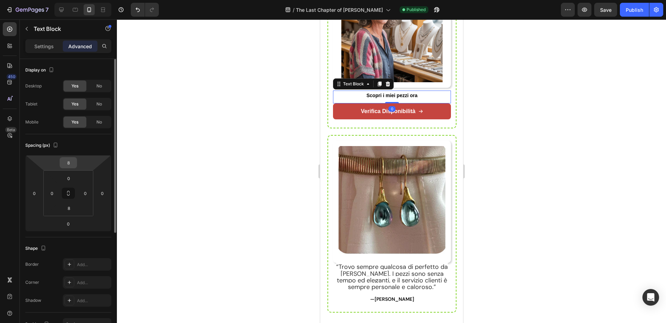
click at [72, 165] on input "8" at bounding box center [68, 162] width 14 height 10
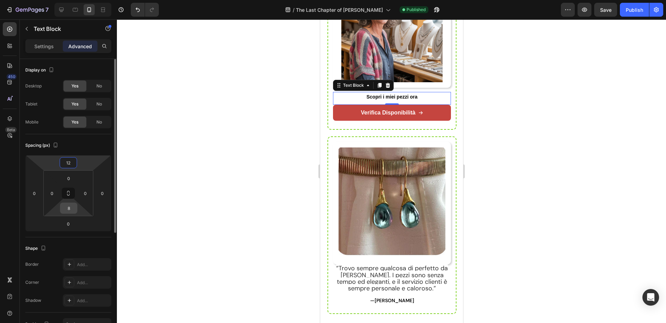
type input "12"
click at [69, 211] on input "8" at bounding box center [69, 208] width 14 height 10
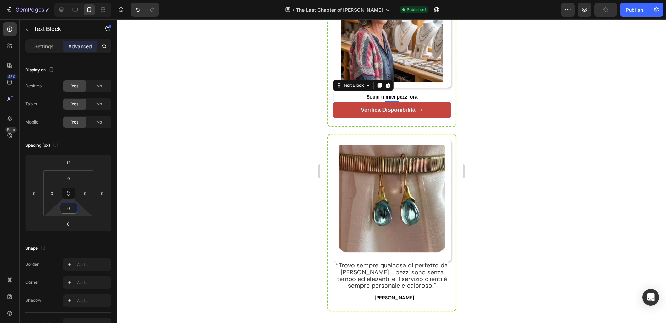
type input "0"
click at [64, 223] on input "0" at bounding box center [68, 224] width 14 height 10
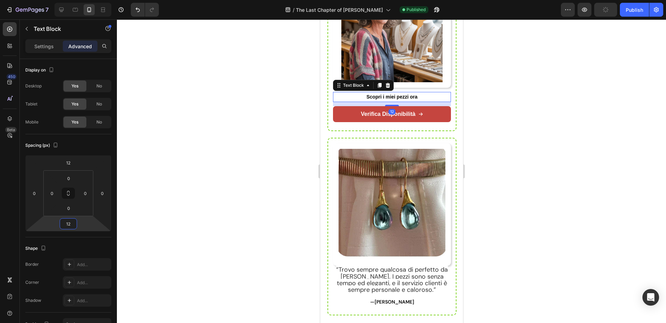
type input "12"
click at [0, 223] on div "450 Beta" at bounding box center [10, 170] width 20 height 303
click at [513, 181] on div at bounding box center [391, 170] width 549 height 303
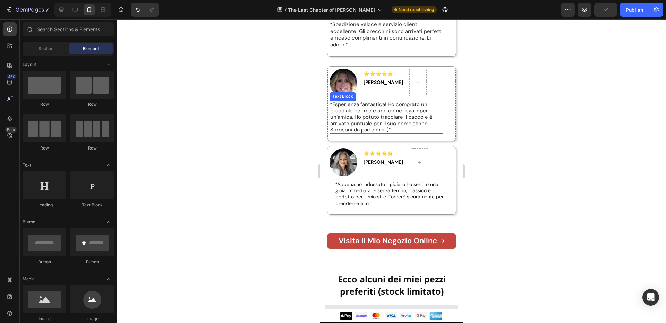
scroll to position [2798, 0]
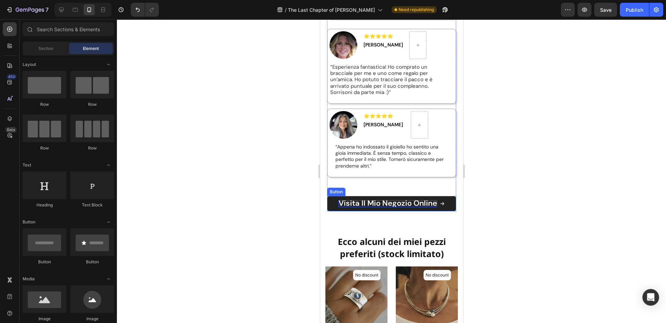
click at [389, 208] on strong "Visita il mio negozio online" at bounding box center [387, 203] width 98 height 10
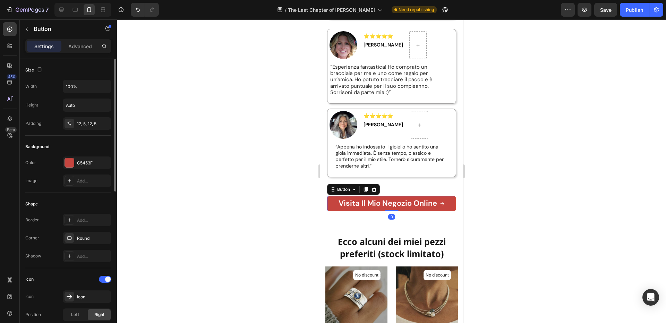
drag, startPoint x: 80, startPoint y: 48, endPoint x: 88, endPoint y: 66, distance: 20.2
click at [80, 48] on p "Advanced" at bounding box center [80, 46] width 24 height 7
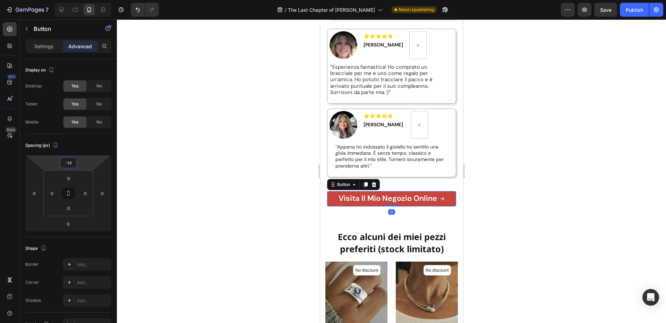
type input "-18"
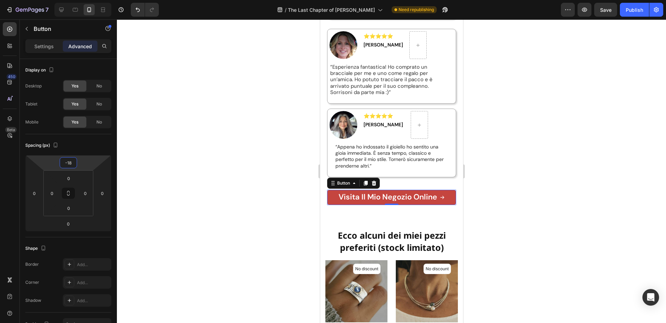
click at [79, 0] on html "7 Version history / The Last Chapter of Bianca Torino Need republishing Preview…" at bounding box center [333, 0] width 666 height 0
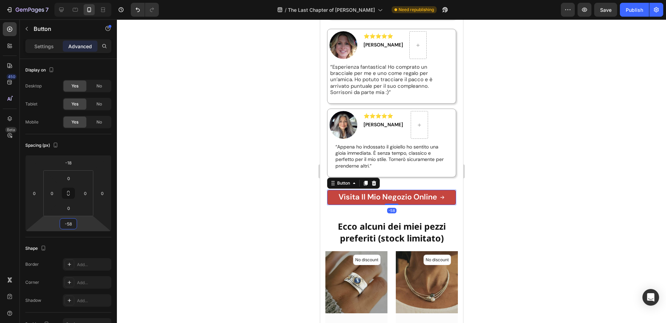
type input "-60"
drag, startPoint x: 78, startPoint y: 220, endPoint x: 81, endPoint y: 231, distance: 10.9
click at [81, 0] on html "7 Version history / The Last Chapter of Bianca Torino Need republishing Preview…" at bounding box center [333, 0] width 666 height 0
click at [392, 240] on strong "Ecco alcuni dei miei pezzi preferiti (stock limitato)" at bounding box center [391, 232] width 108 height 24
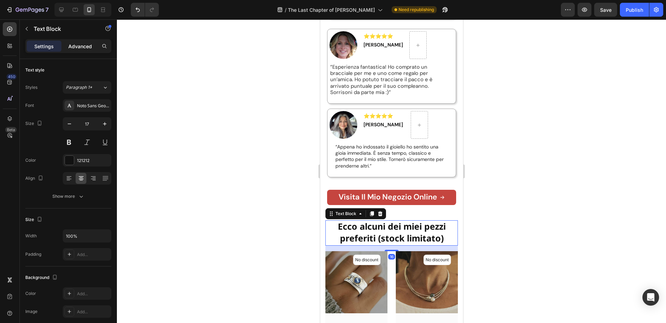
click at [81, 48] on p "Advanced" at bounding box center [80, 46] width 24 height 7
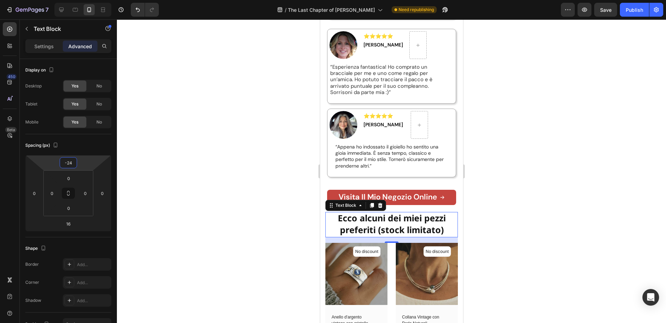
type input "-22"
click at [83, 0] on html "7 Version history / The Last Chapter of Bianca Torino Need republishing Preview…" at bounding box center [333, 0] width 666 height 0
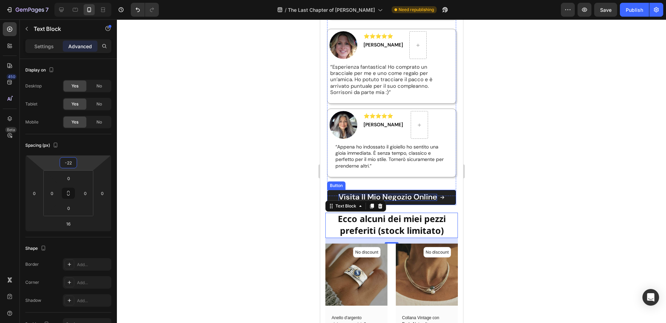
click at [370, 202] on strong "Visita il mio negozio online" at bounding box center [387, 197] width 98 height 10
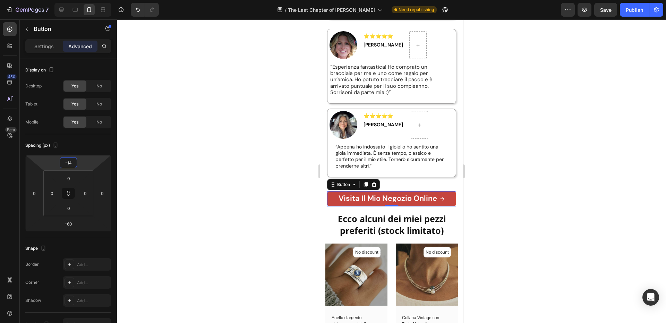
type input "-18"
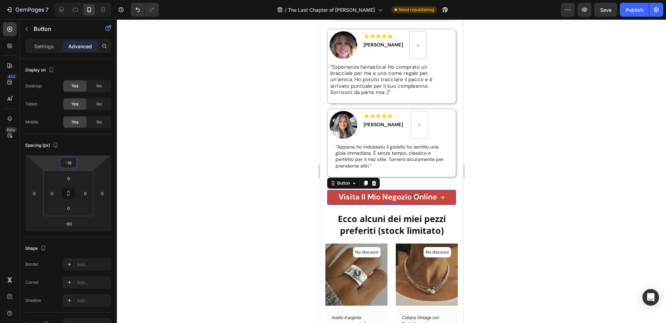
drag, startPoint x: 86, startPoint y: 168, endPoint x: 88, endPoint y: 165, distance: 3.8
click at [88, 0] on html "7 Version history / The Last Chapter of Bianca Torino Need republishing Preview…" at bounding box center [333, 0] width 666 height 0
click at [218, 134] on div at bounding box center [391, 170] width 549 height 303
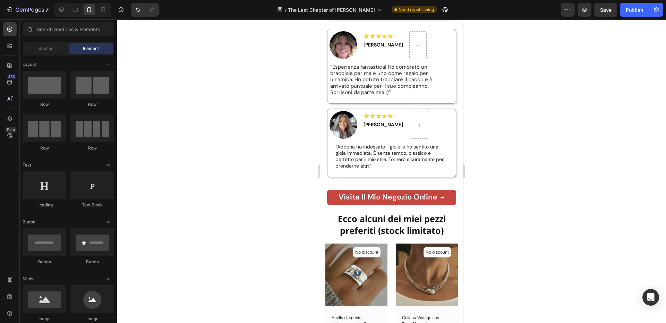
click at [506, 135] on div at bounding box center [391, 170] width 549 height 303
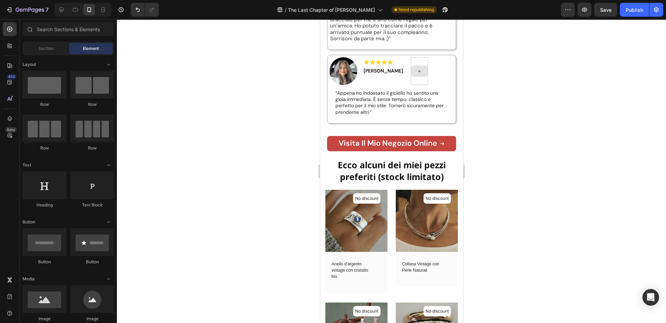
scroll to position [2868, 0]
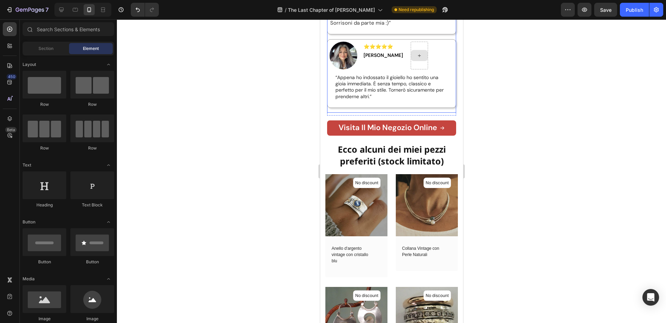
click at [407, 108] on div "Image ⭐⭐⭐⭐⭐ Silvia Moretti Text Block Row “Appena ho indossato il gioiello ho s…" at bounding box center [391, 73] width 129 height 69
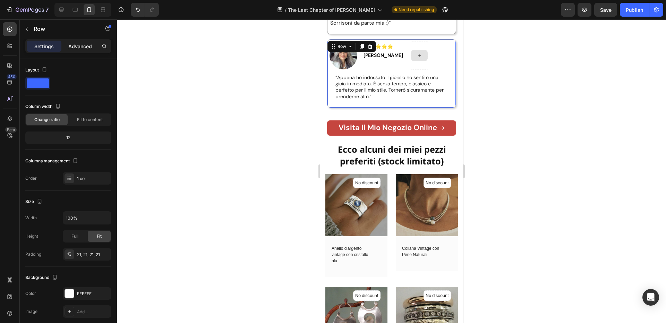
click at [83, 47] on p "Advanced" at bounding box center [80, 46] width 24 height 7
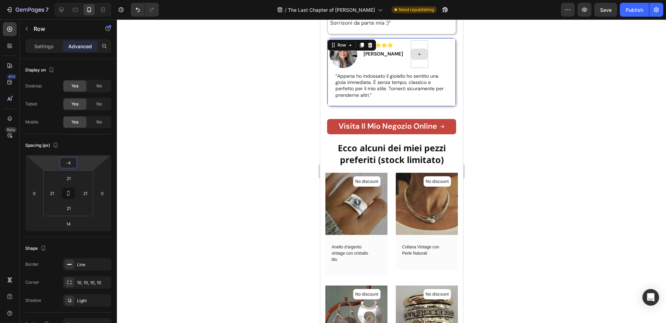
click at [85, 0] on html "7 Version history / The Last Chapter of Bianca Torino Need republishing Preview…" at bounding box center [333, 0] width 666 height 0
type input "0"
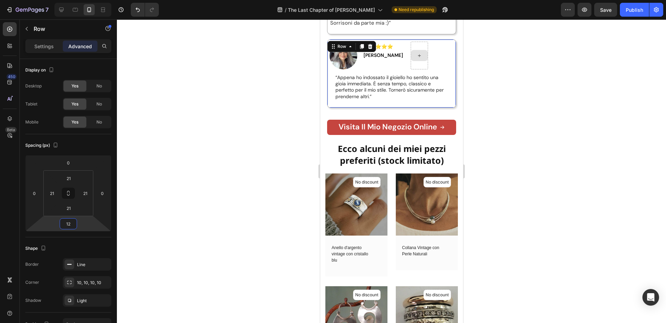
type input "8"
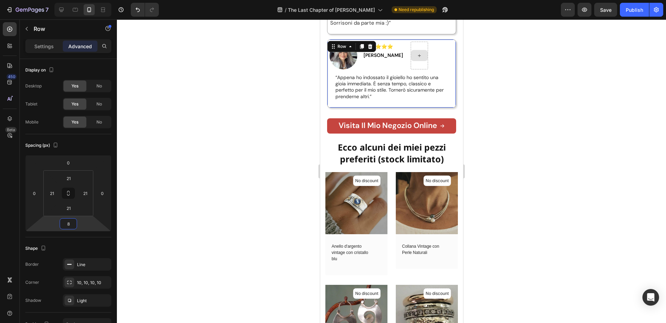
click at [82, 0] on html "7 Version history / The Last Chapter of Bianca Torino Need republishing Preview…" at bounding box center [333, 0] width 666 height 0
click at [203, 149] on div at bounding box center [391, 170] width 549 height 303
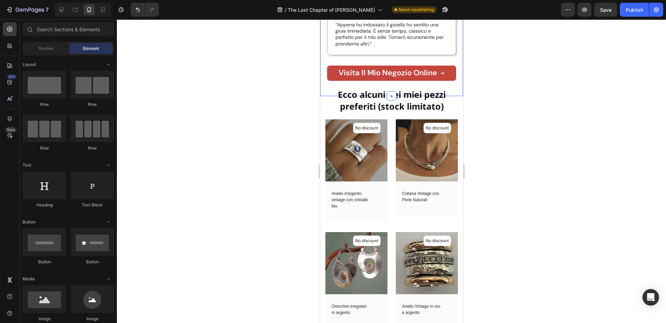
scroll to position [2937, 0]
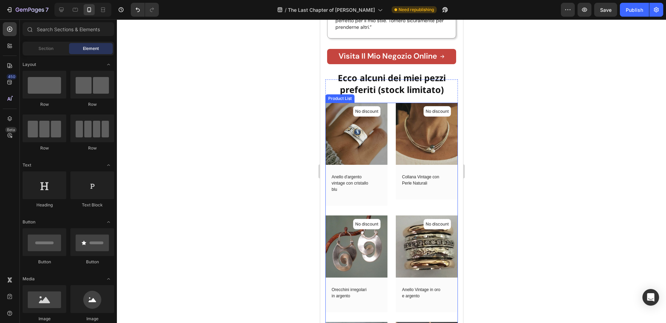
click at [392, 151] on div "No discount Not be displayed when published (P) Tag (P) Images Row Anello d'arg…" at bounding box center [391, 320] width 132 height 435
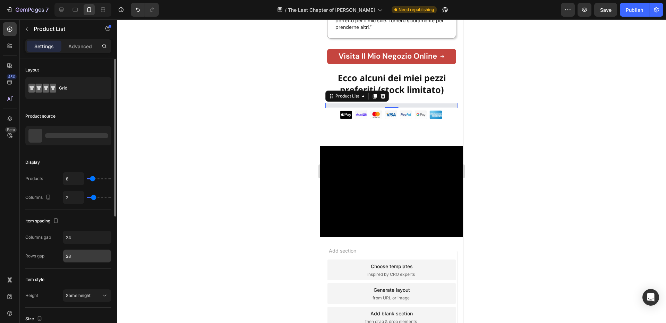
scroll to position [69, 0]
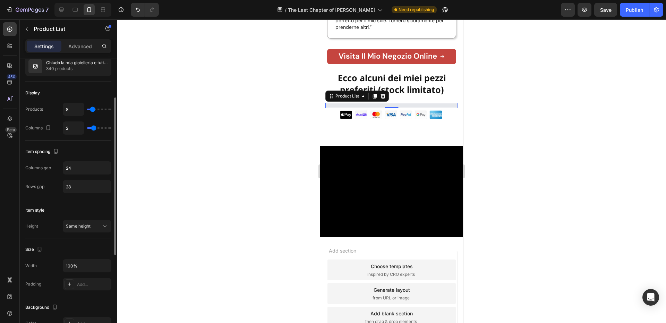
type input "10"
type input "11"
type input "14"
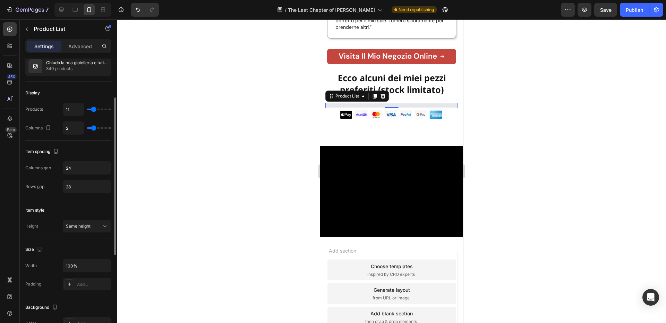
type input "14"
type input "15"
type input "16"
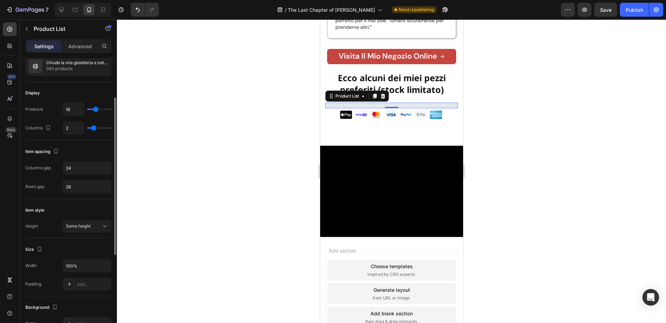
type input "17"
type input "19"
type input "20"
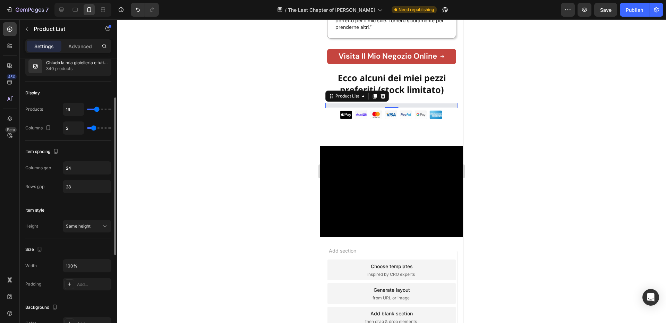
type input "20"
type input "21"
type input "22"
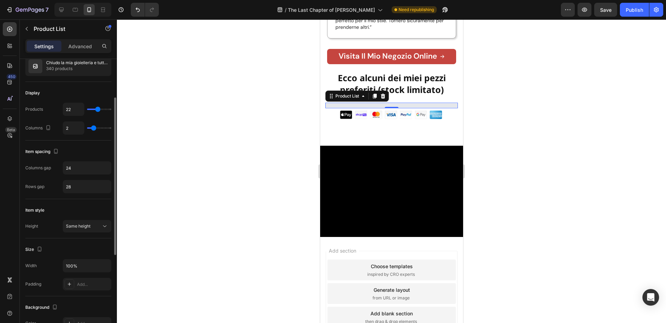
type input "23"
type input "22"
type input "21"
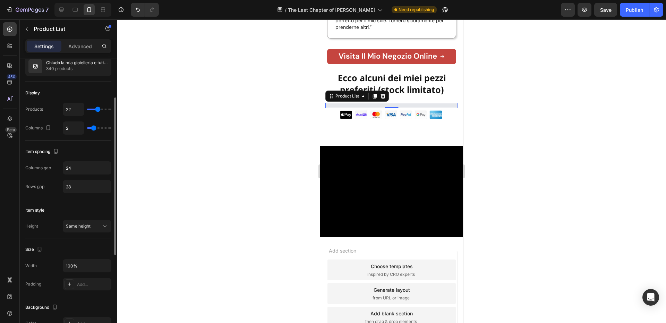
type input "21"
type input "20"
type input "18"
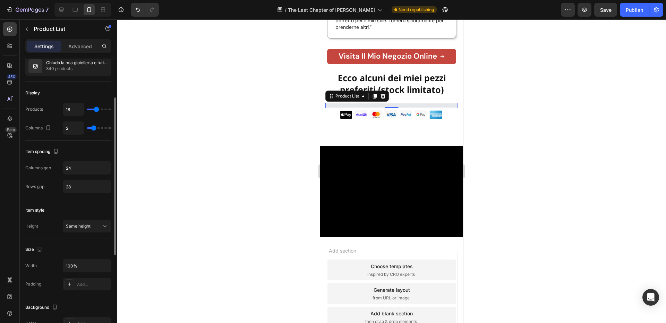
type input "17"
type input "15"
type input "14"
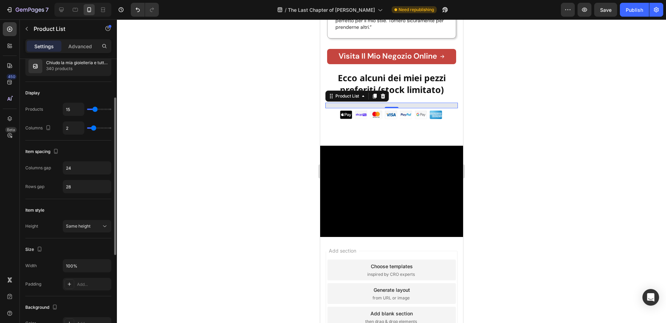
type input "14"
type input "15"
type input "16"
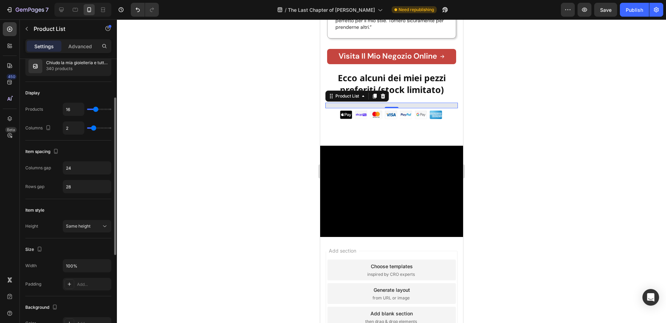
type input "17"
type input "16"
click at [95, 109] on input "range" at bounding box center [99, 109] width 24 height 1
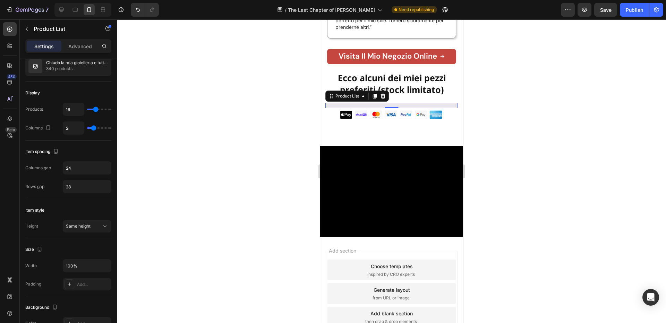
click at [139, 98] on div at bounding box center [391, 170] width 549 height 303
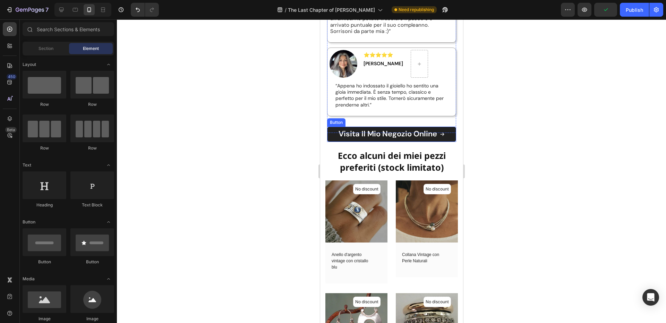
scroll to position [2868, 0]
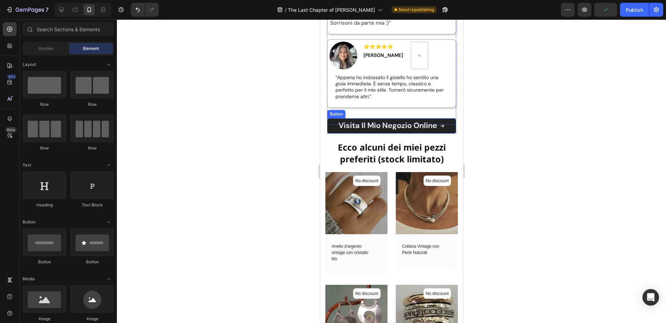
click at [409, 134] on link "Visita il mio negozio online" at bounding box center [391, 125] width 129 height 15
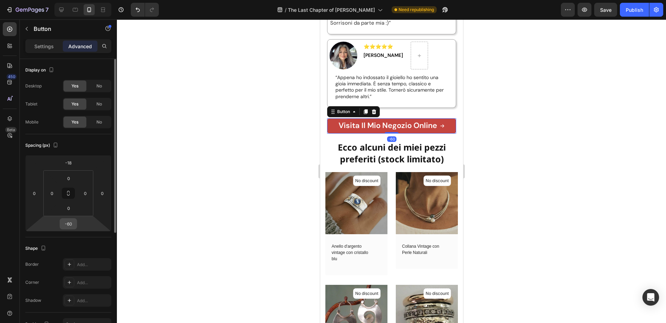
click at [76, 221] on div "-60" at bounding box center [68, 223] width 17 height 11
type input "-76"
drag, startPoint x: 86, startPoint y: 222, endPoint x: 89, endPoint y: 225, distance: 3.7
click at [89, 0] on html "7 Version history / The Last Chapter of Bianca Torino Need republishing Preview…" at bounding box center [333, 0] width 666 height 0
click at [147, 188] on div at bounding box center [391, 170] width 549 height 303
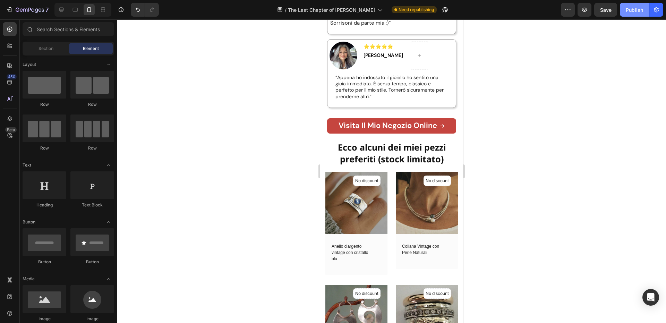
click at [627, 14] on button "Publish" at bounding box center [634, 10] width 29 height 14
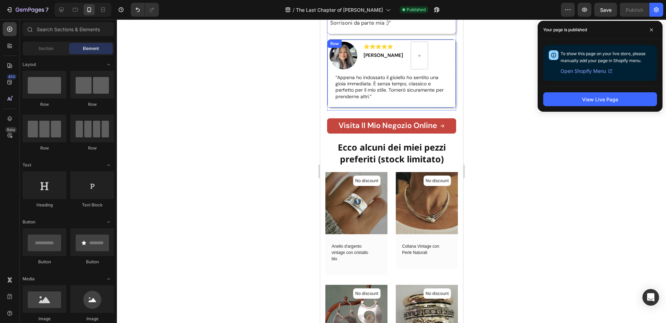
click at [446, 78] on div "Image ⭐⭐⭐⭐⭐ Silvia Moretti Text Block Row “Appena ho indossato il gioiello ho s…" at bounding box center [391, 73] width 129 height 69
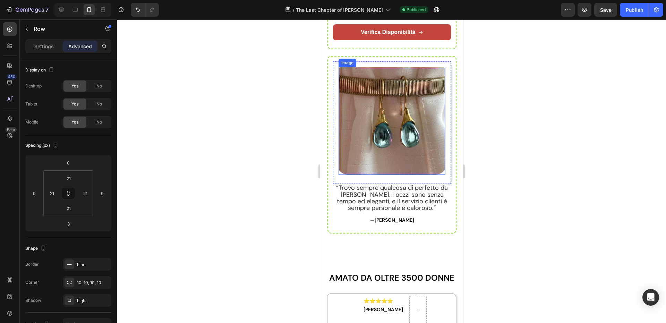
scroll to position [2382, 0]
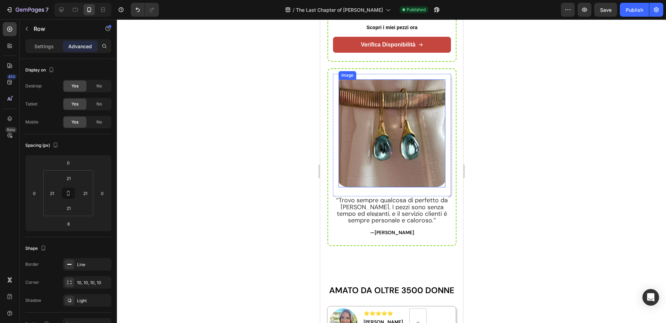
click at [396, 224] on span "“Trovo sempre qualcosa di perfetto da Bianca Torino. I pezzi sono senza tempo e…" at bounding box center [392, 210] width 112 height 28
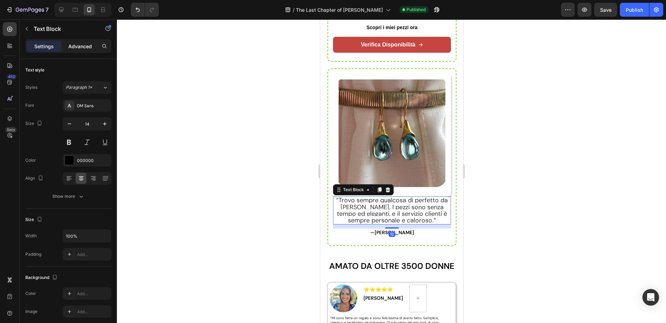
click at [92, 46] on div "Advanced" at bounding box center [80, 46] width 35 height 11
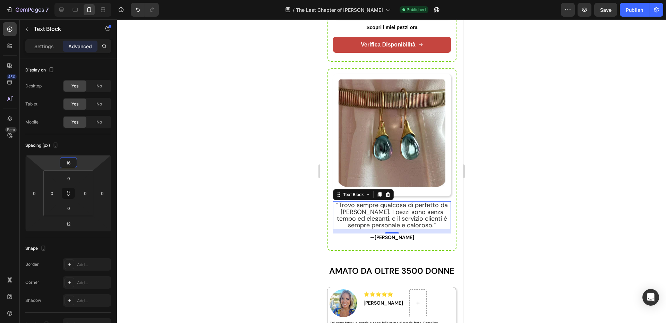
type input "18"
click at [79, 0] on html "7 Version history / The Last Chapter of Bianca Torino Published Preview Save Pu…" at bounding box center [333, 0] width 666 height 0
click at [137, 114] on div at bounding box center [391, 170] width 549 height 303
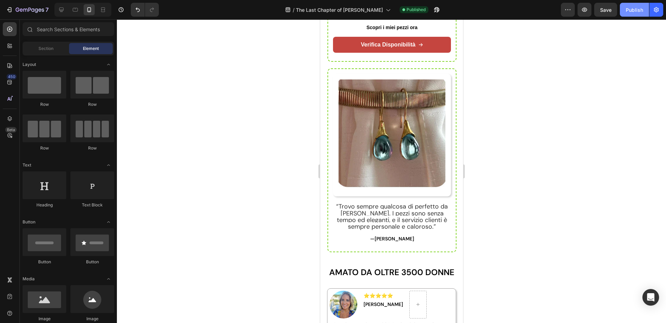
click at [620, 6] on button "Publish" at bounding box center [634, 10] width 29 height 14
click at [623, 8] on button "Publish" at bounding box center [634, 10] width 29 height 14
